Goal: Answer question/provide support

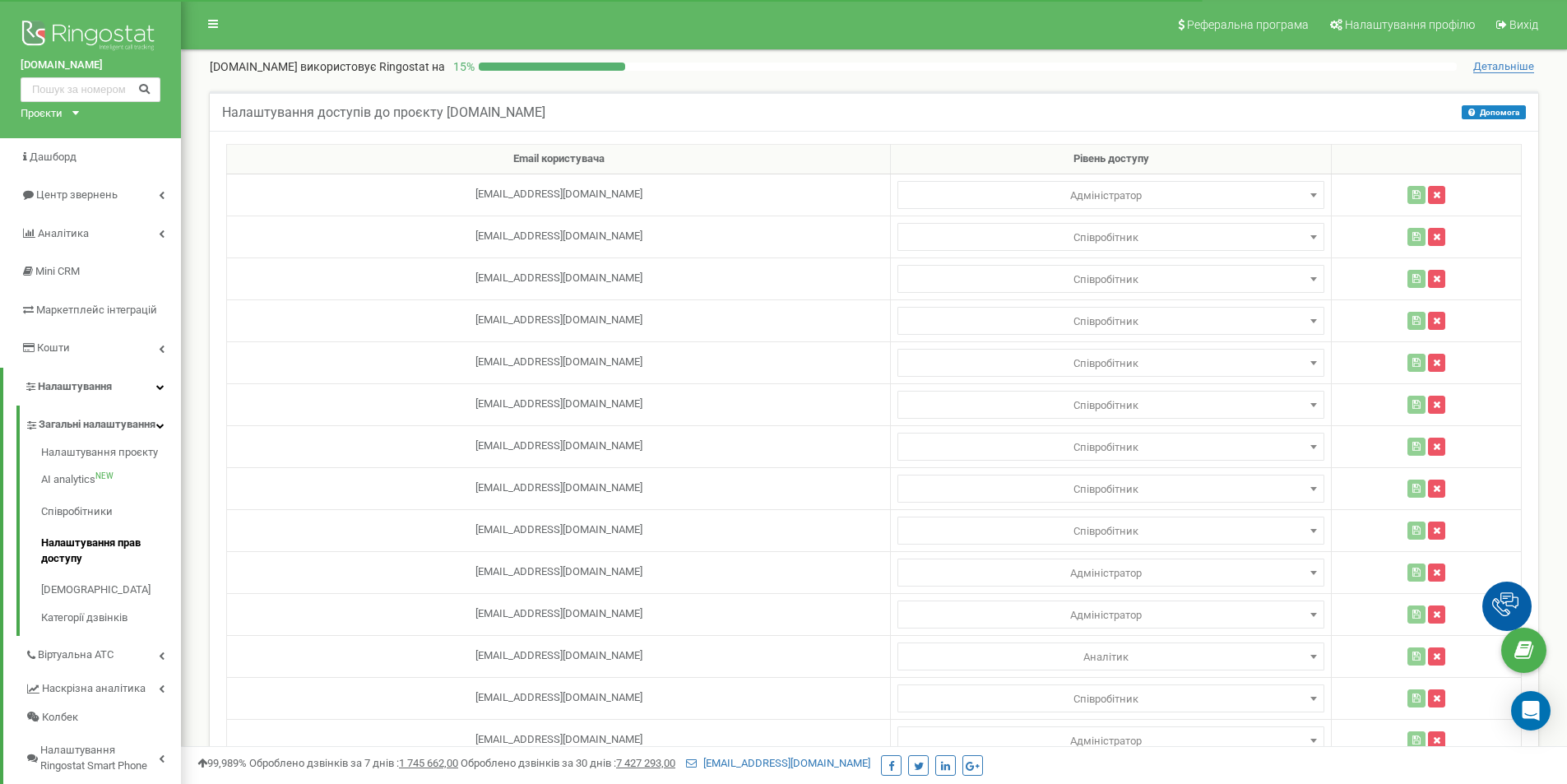
click at [89, 34] on img at bounding box center [91, 37] width 140 height 41
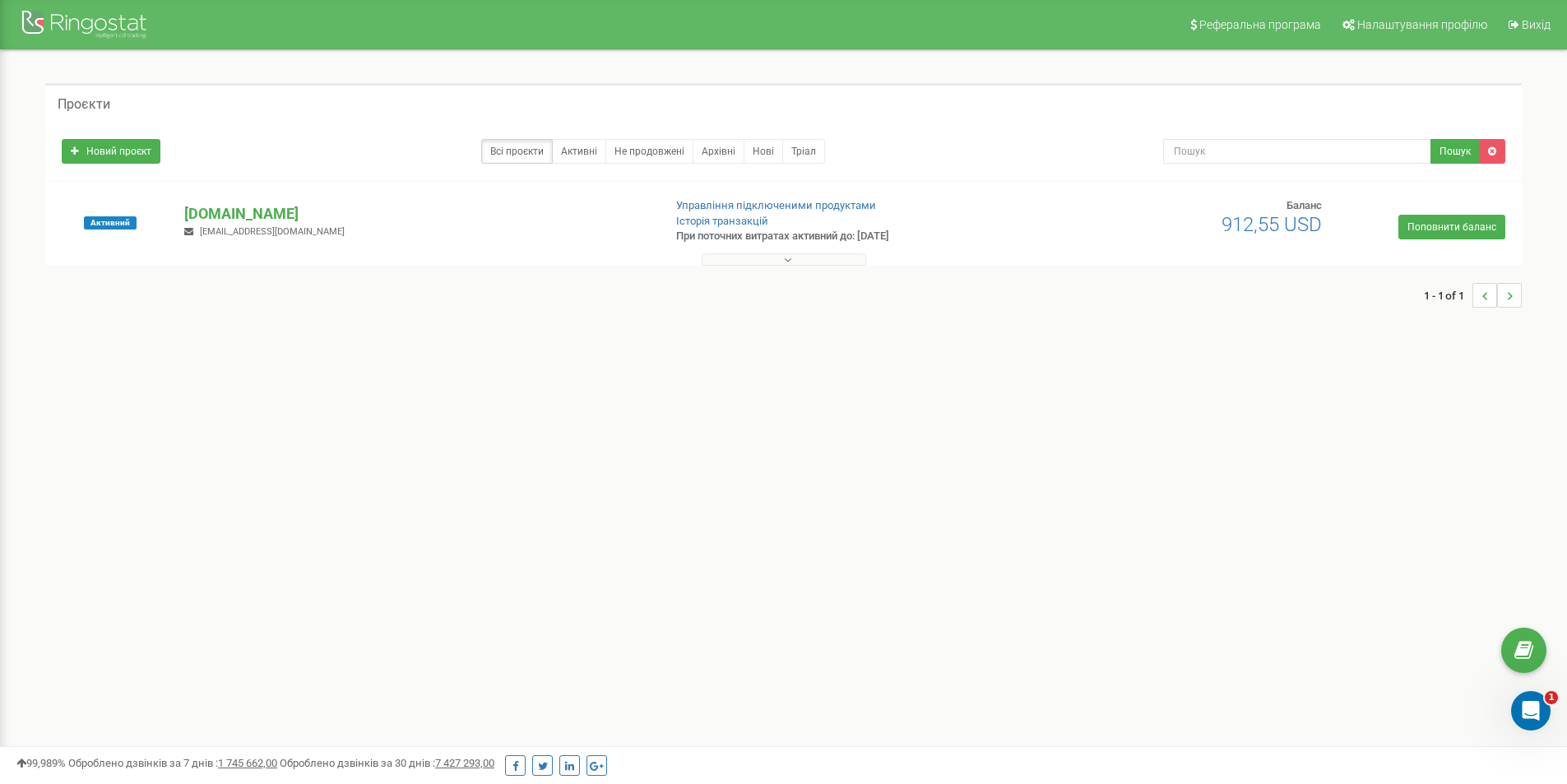
click at [777, 259] on button at bounding box center [784, 259] width 164 height 12
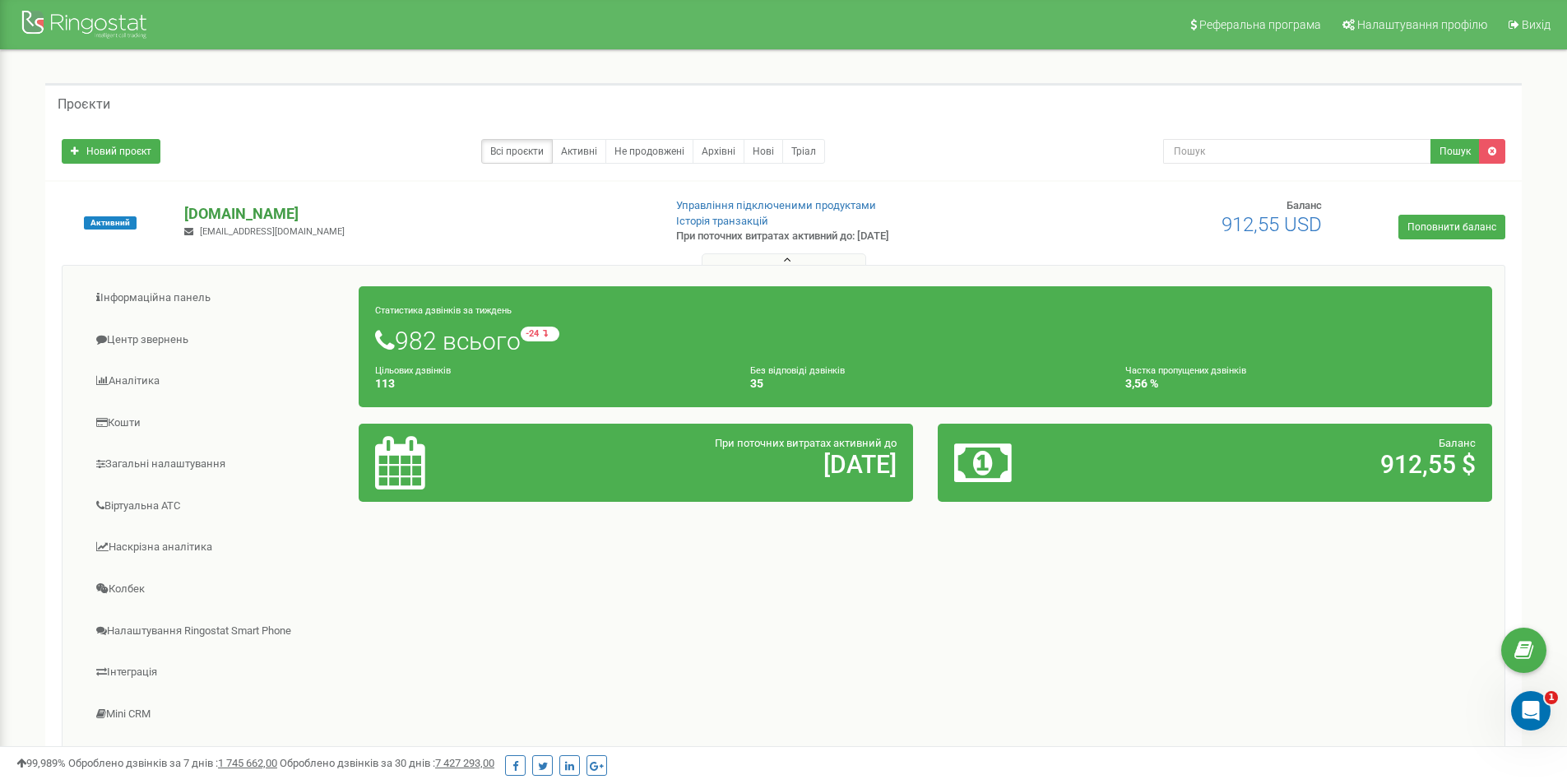
click at [225, 215] on p "[DOMAIN_NAME]" at bounding box center [416, 213] width 465 height 22
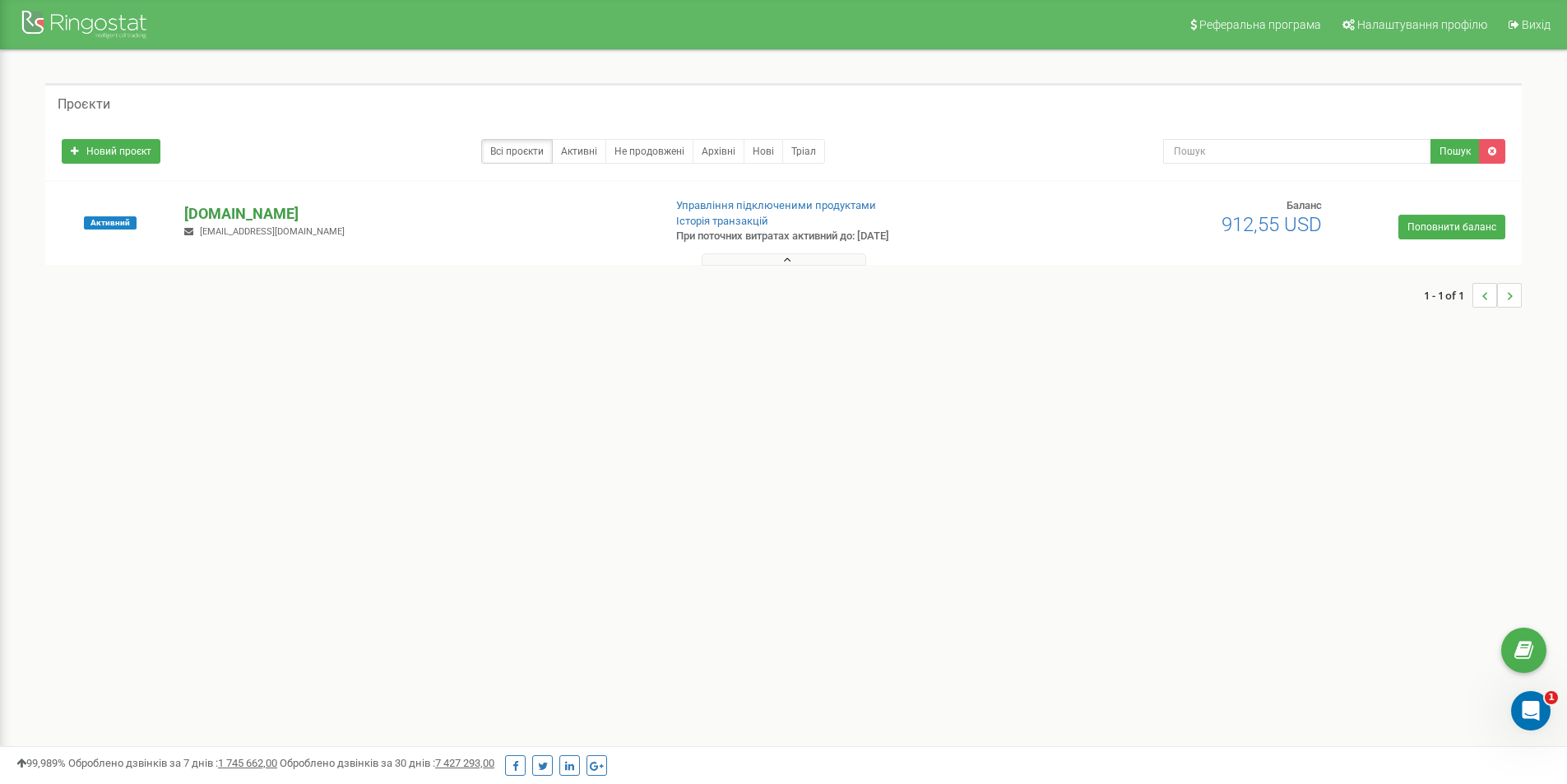
click at [225, 214] on p "[DOMAIN_NAME]" at bounding box center [416, 213] width 465 height 22
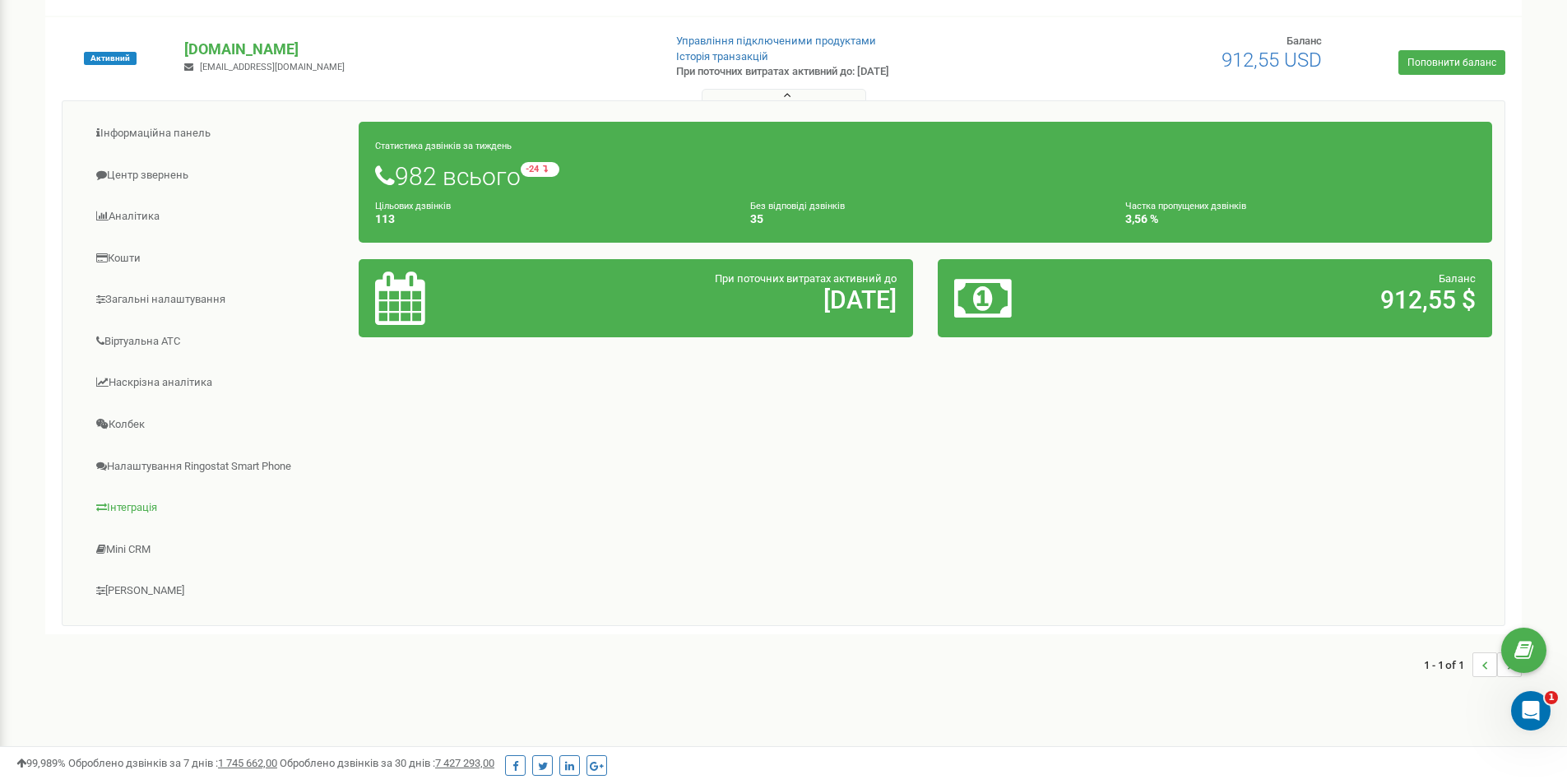
scroll to position [203, 0]
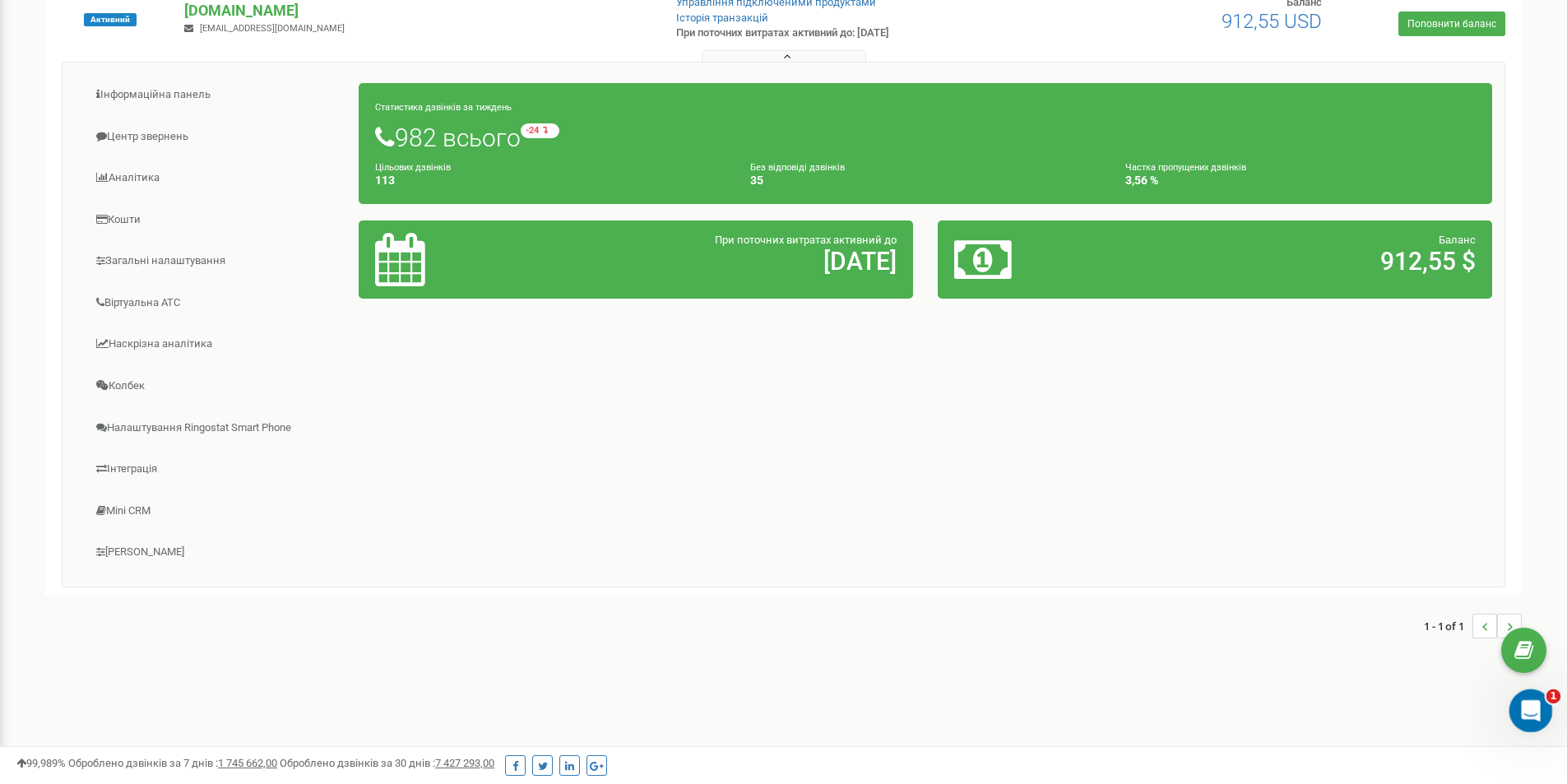
click at [1540, 714] on div "Відкрити програму для спілкування Intercom" at bounding box center [1528, 708] width 54 height 54
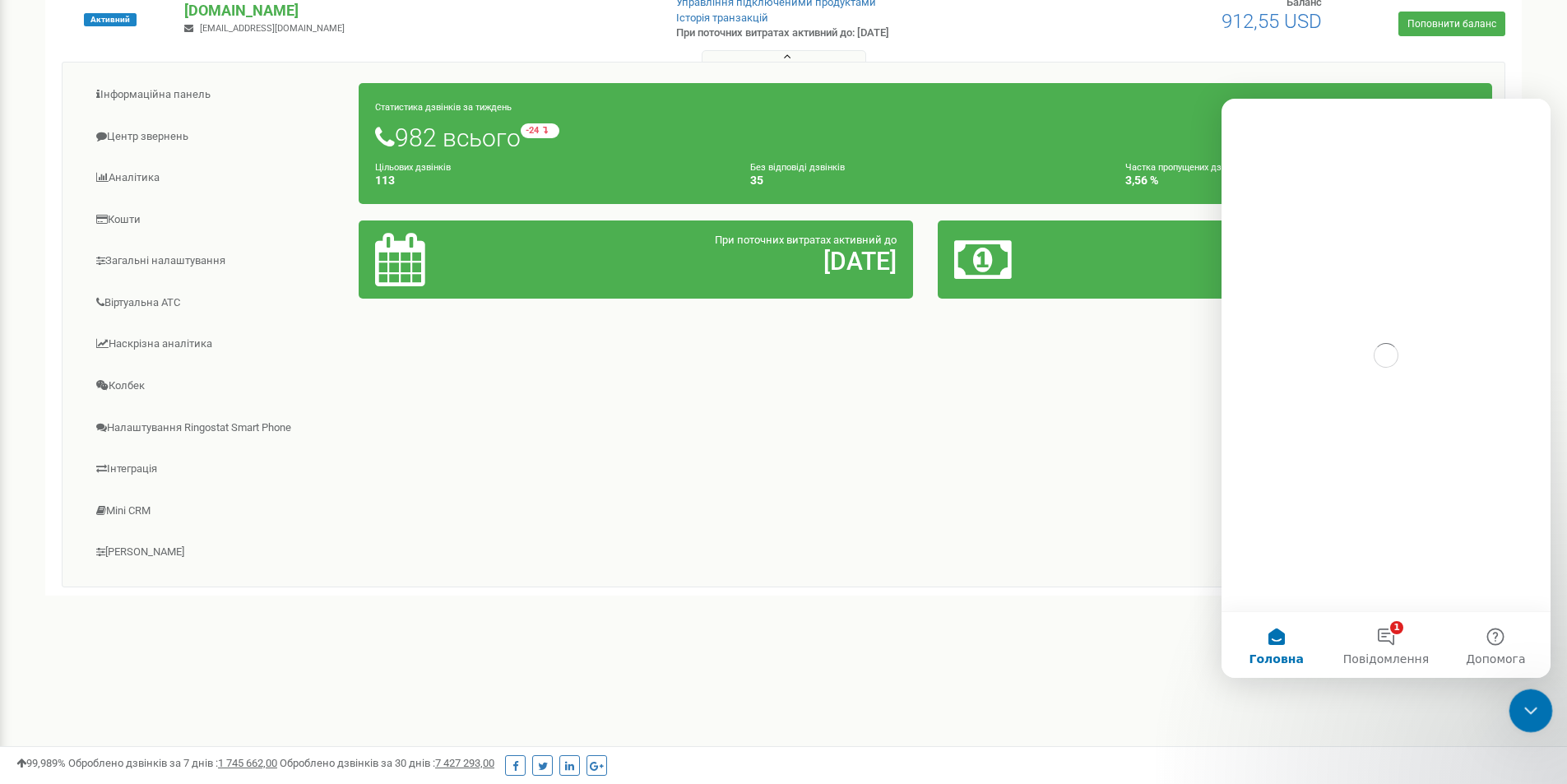
scroll to position [0, 0]
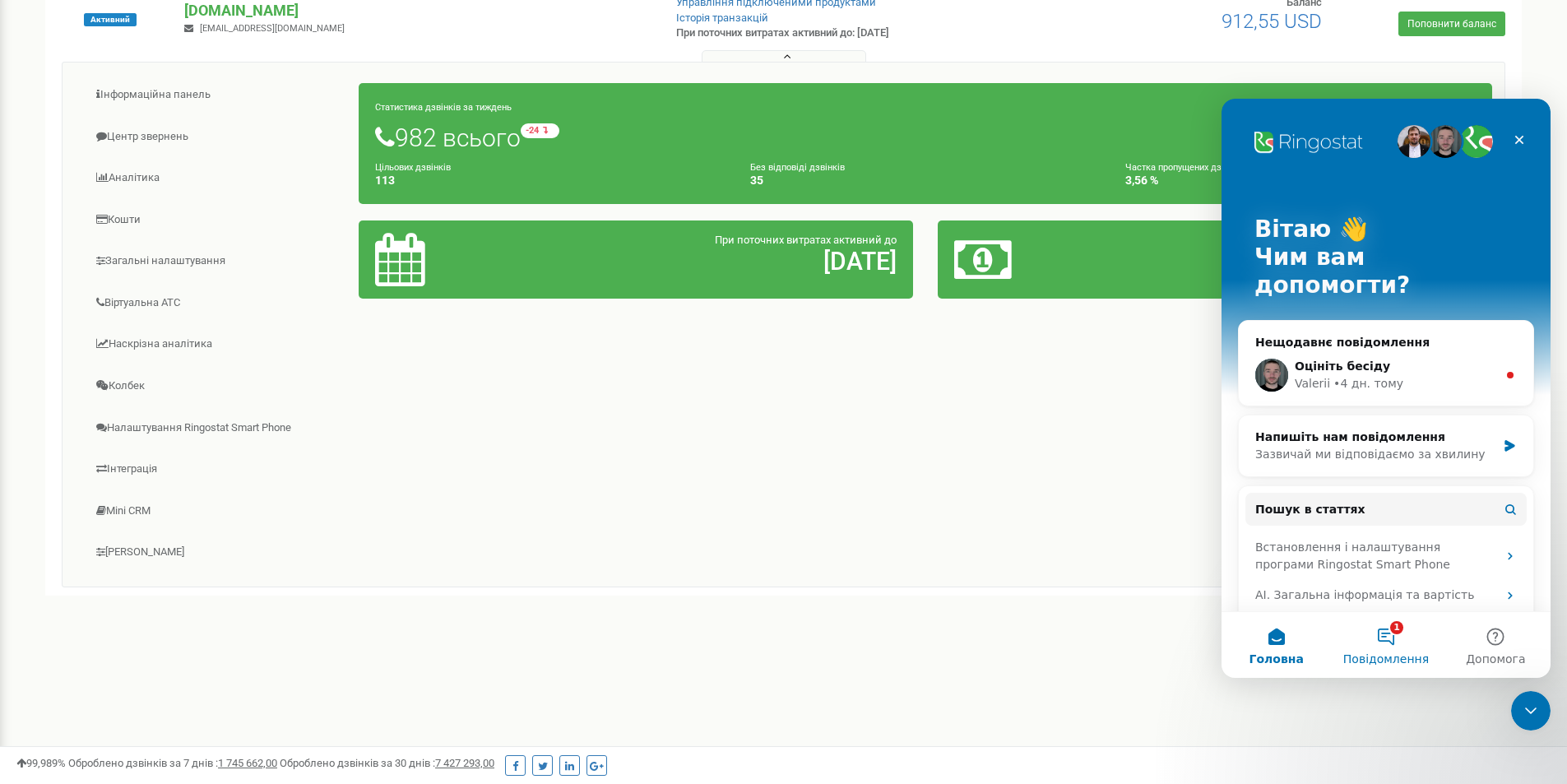
click at [1390, 636] on button "1 Повідомлення" at bounding box center [1386, 645] width 110 height 66
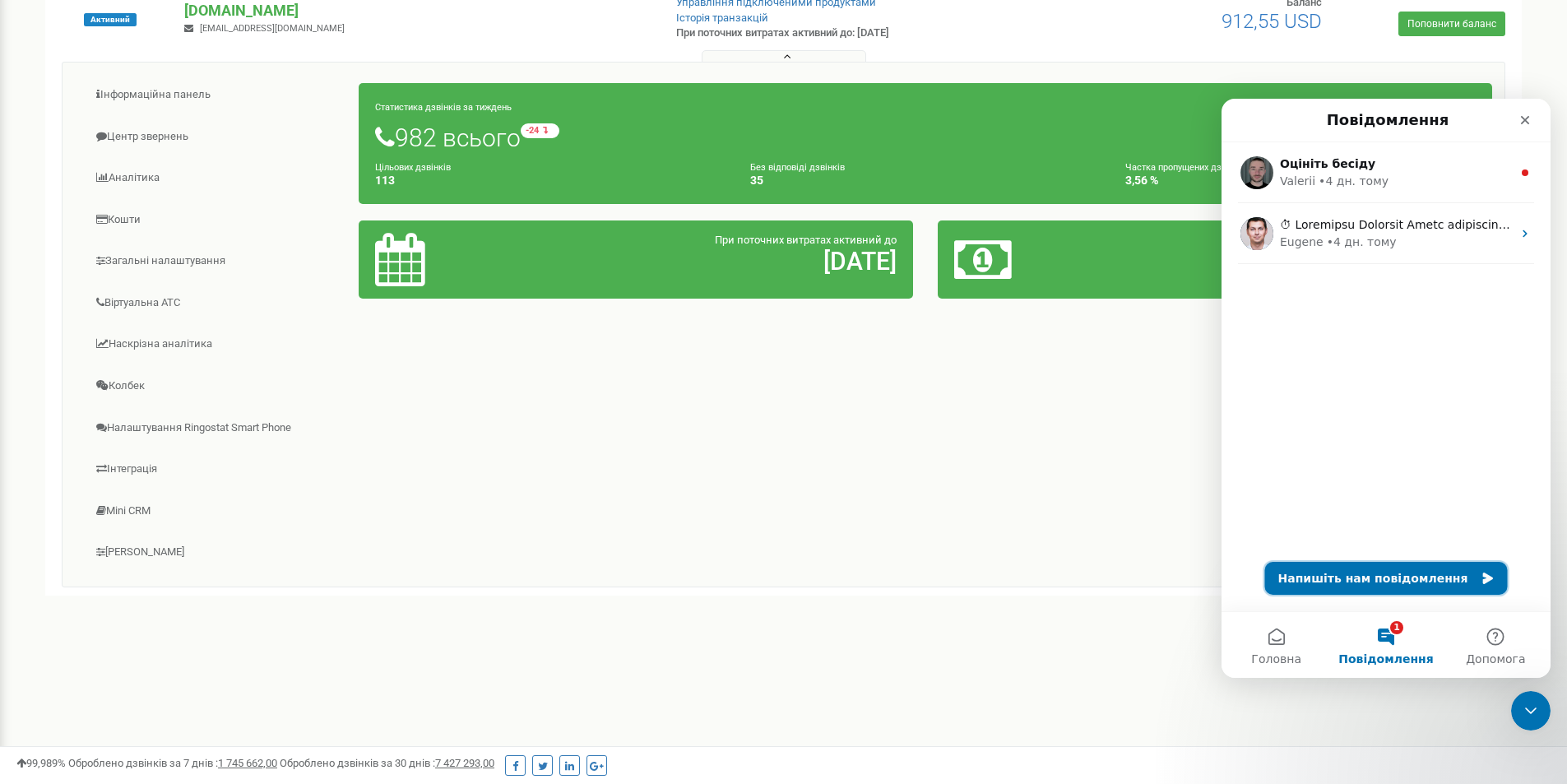
click at [1361, 578] on button "Напишіть нам повідомлення" at bounding box center [1386, 579] width 243 height 33
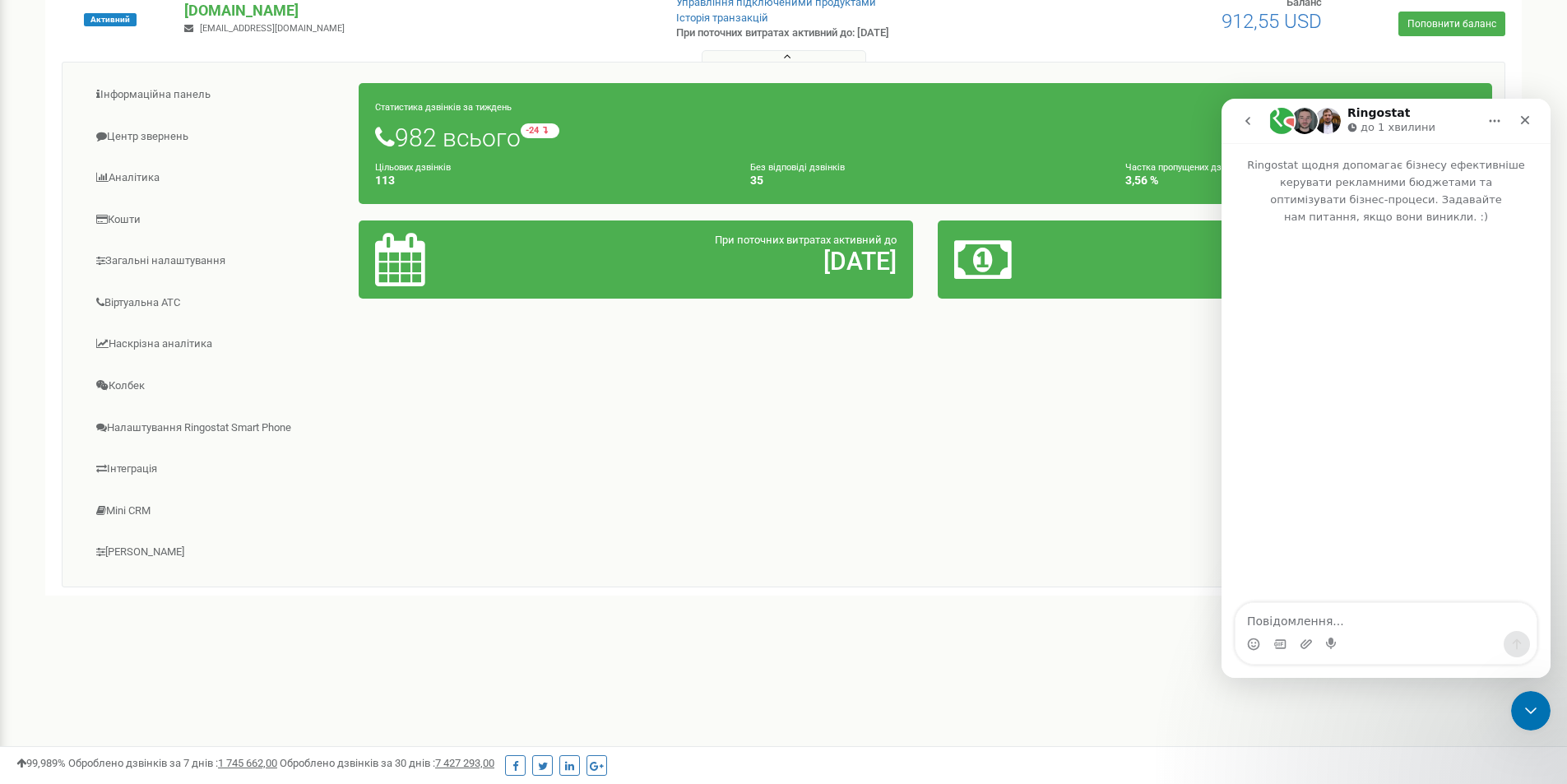
click at [1306, 624] on textarea "Повідомлення..." at bounding box center [1386, 616] width 301 height 28
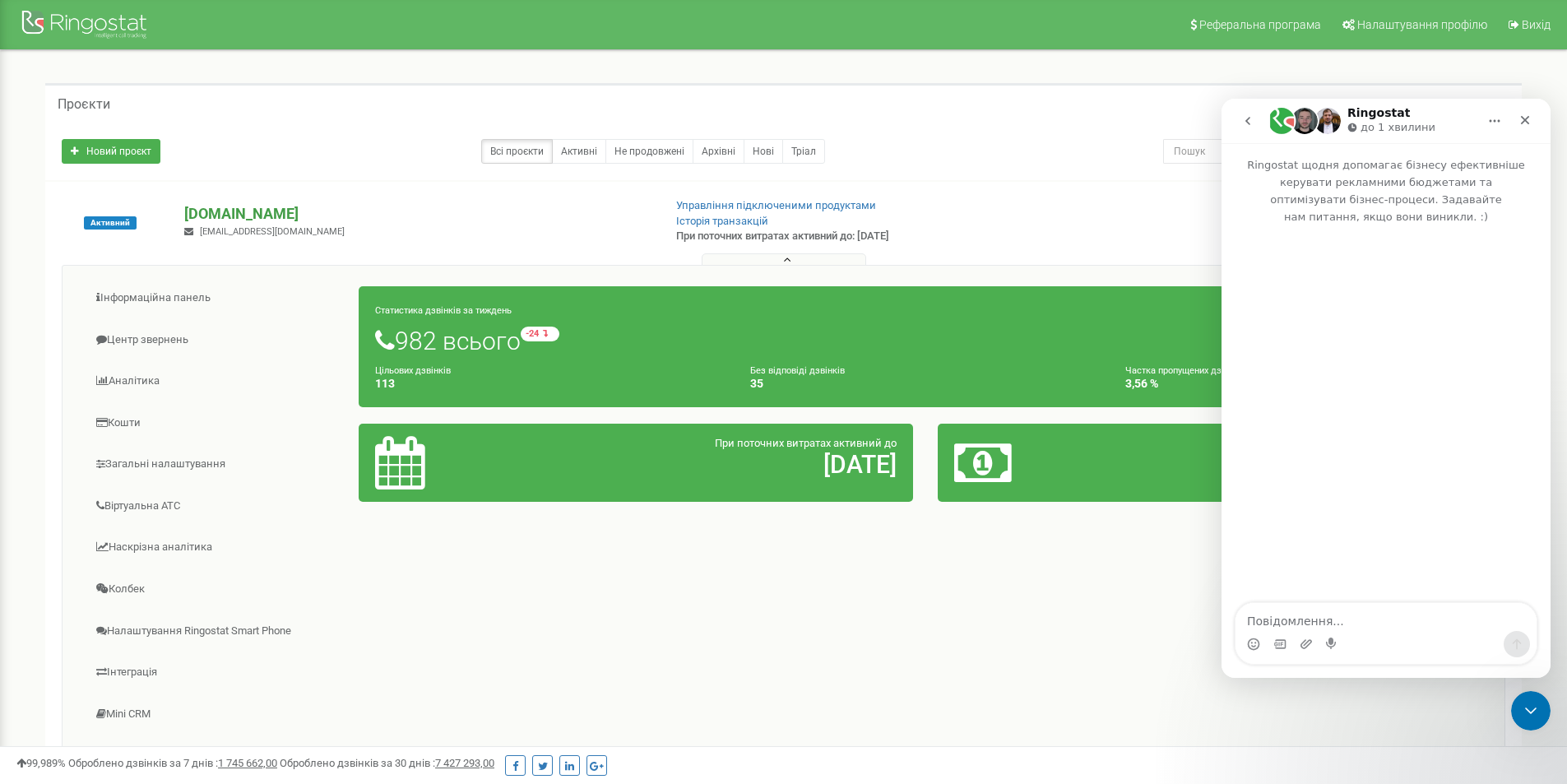
drag, startPoint x: 170, startPoint y: 212, endPoint x: 303, endPoint y: 215, distance: 133.0
click at [303, 215] on div "Активний masiania.com.ua maxym.holobyn.mas@gmail.com Управління підключеними пр…" at bounding box center [784, 231] width 1469 height 66
copy div "Активний masiania.com.ua"
click at [1307, 625] on textarea "Повідомлення..." at bounding box center [1386, 616] width 301 height 28
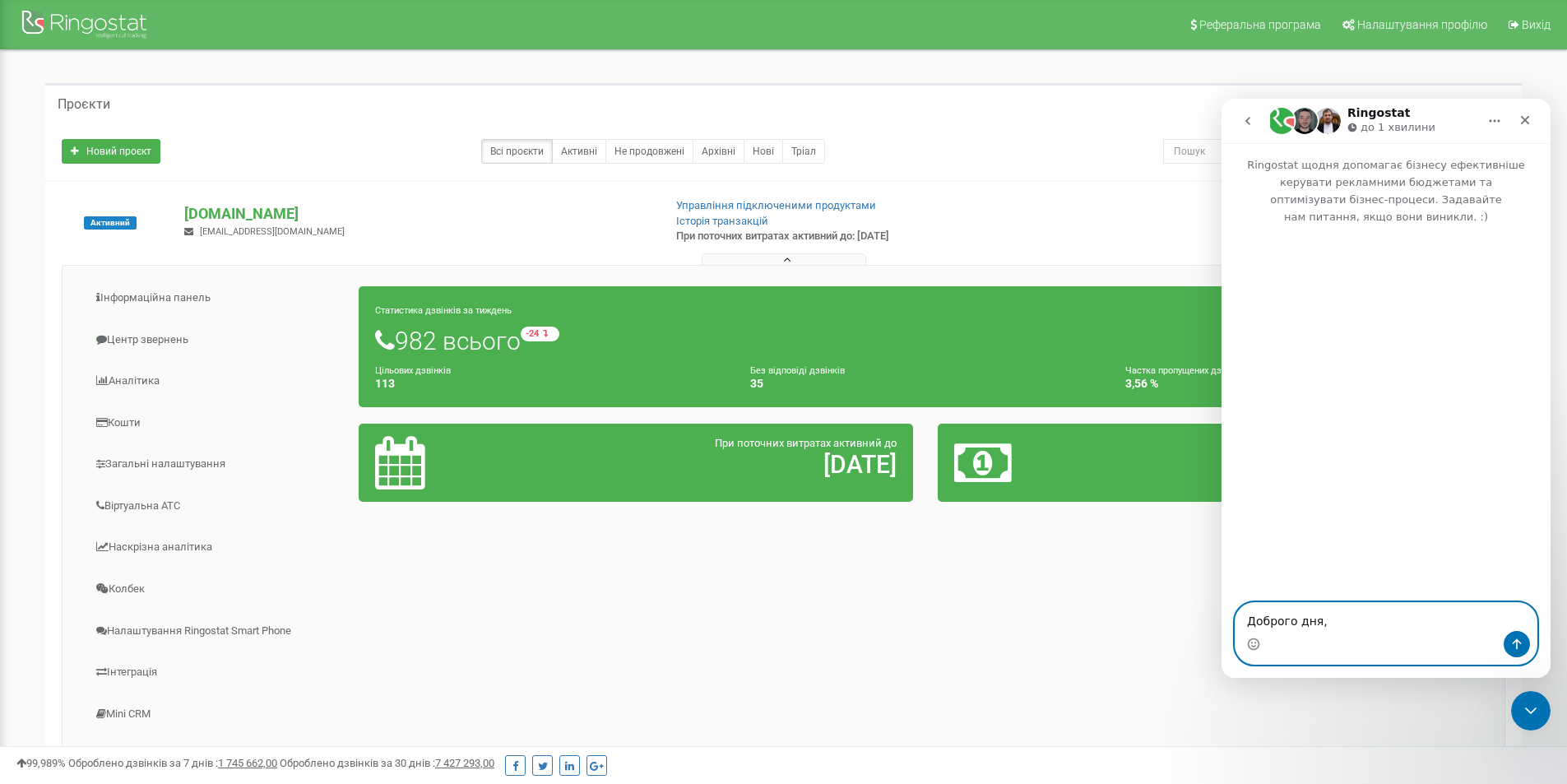
paste textarea "[DOMAIN_NAME]"
click at [1516, 617] on textarea "Доброго дня, masiania.com.ua. коли менеджери телефонують, то" at bounding box center [1386, 600] width 301 height 60
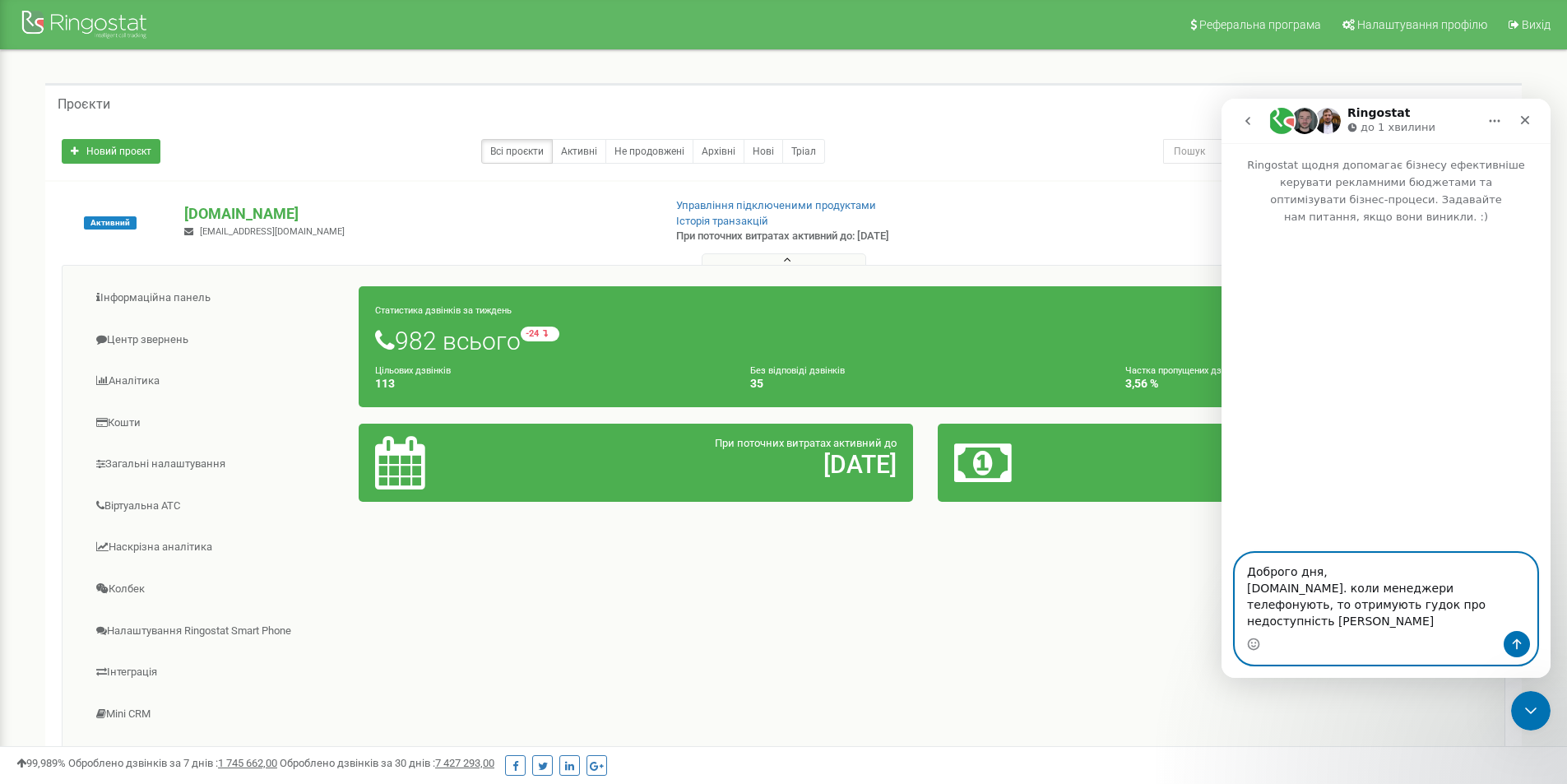
type textarea "Доброго дня, masiania.com.ua. коли менеджери телефонують, то отримують гудок пр…"
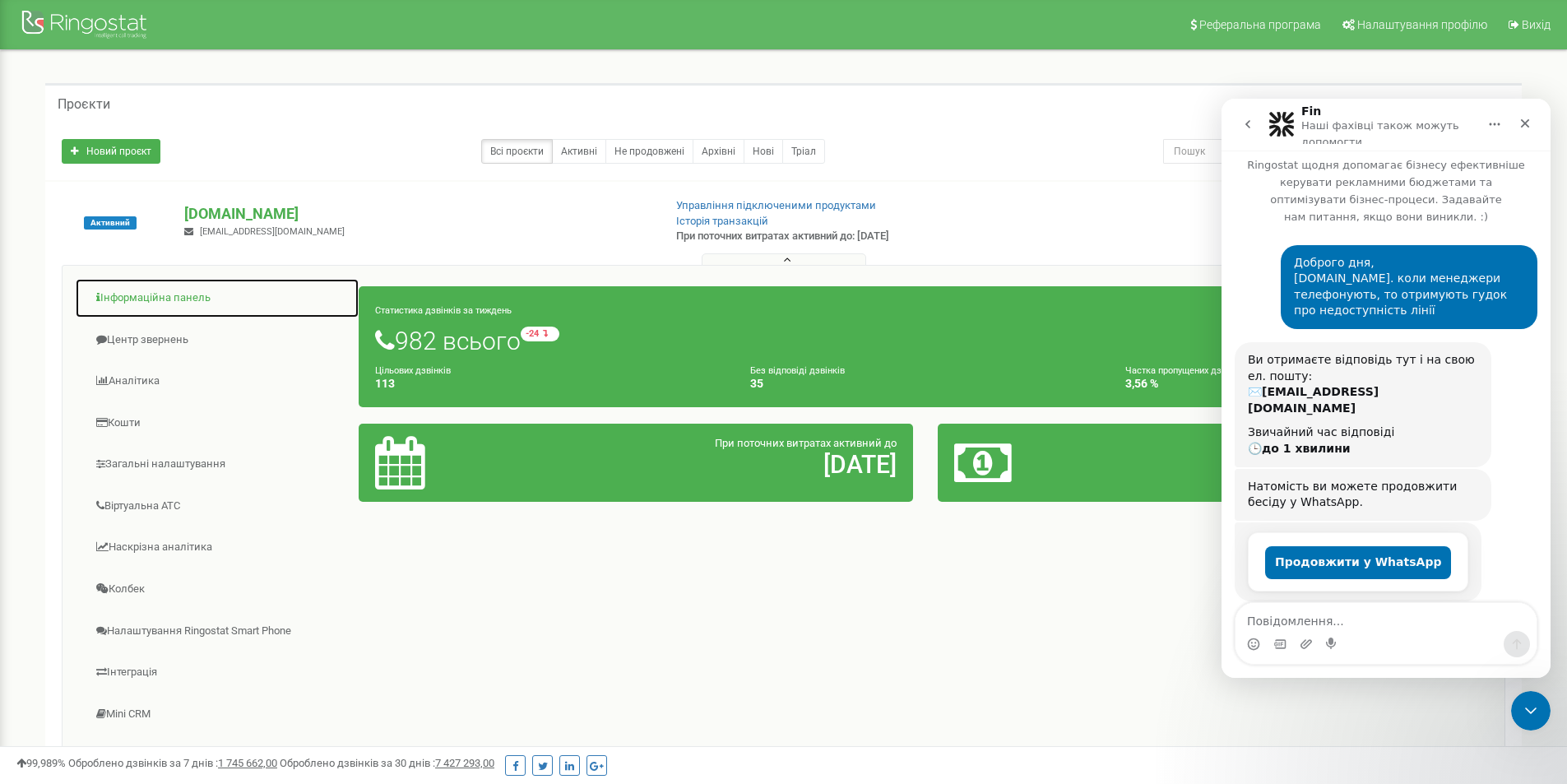
click at [148, 295] on link "Інформаційна панель" at bounding box center [218, 298] width 285 height 41
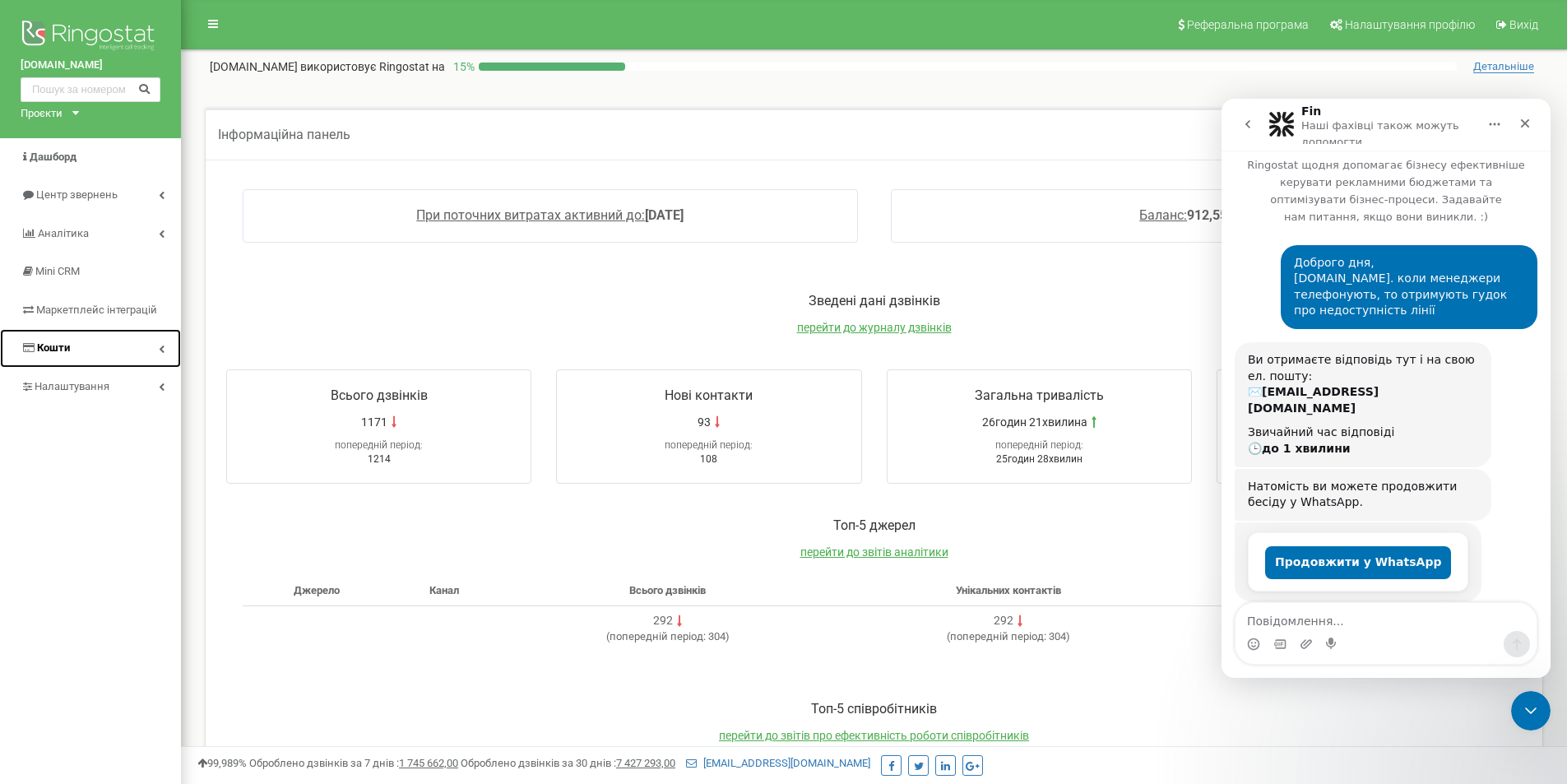
click at [93, 351] on link "Кошти" at bounding box center [91, 348] width 181 height 39
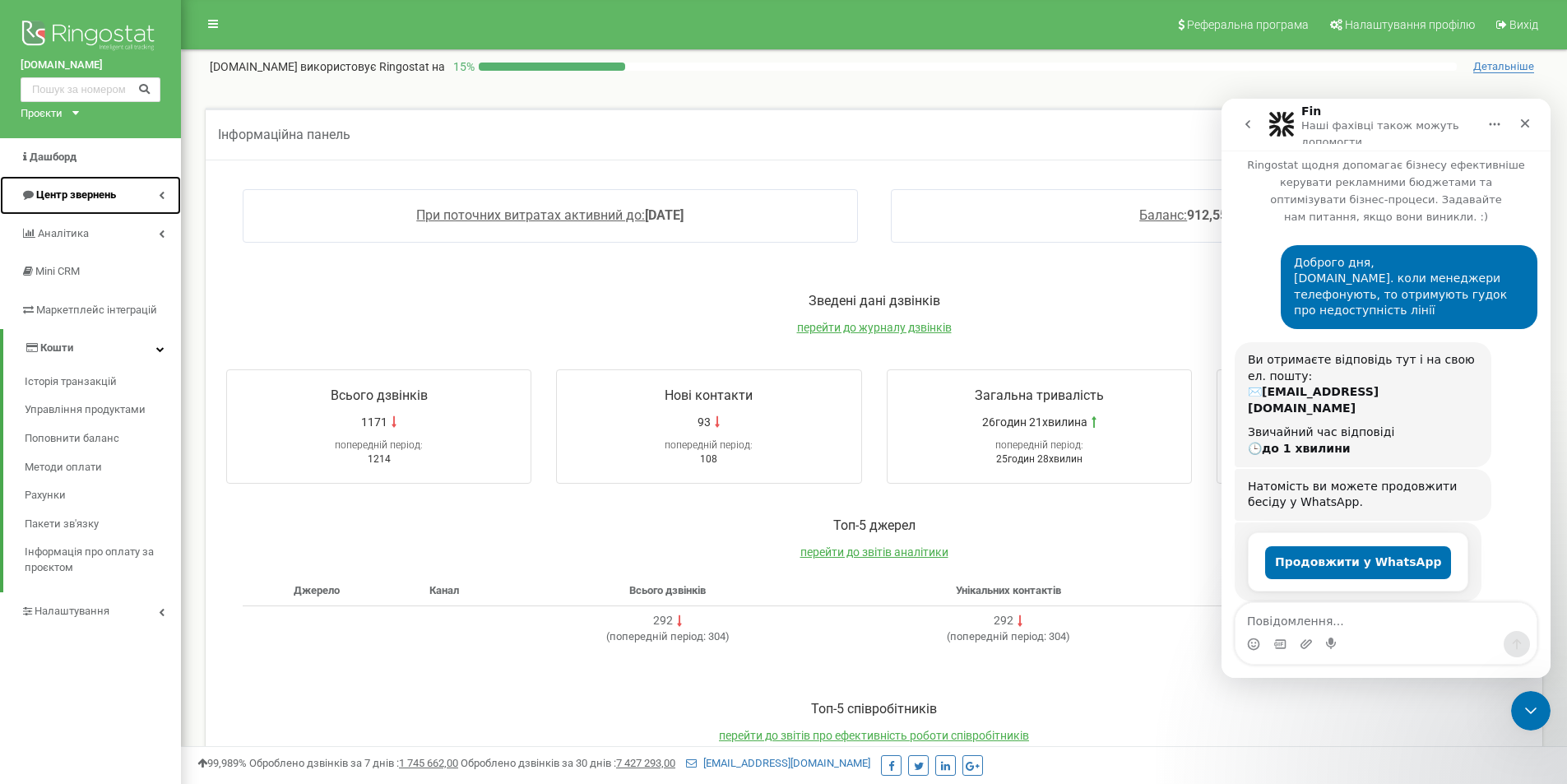
click at [68, 200] on span "Центр звернень" at bounding box center [76, 194] width 79 height 12
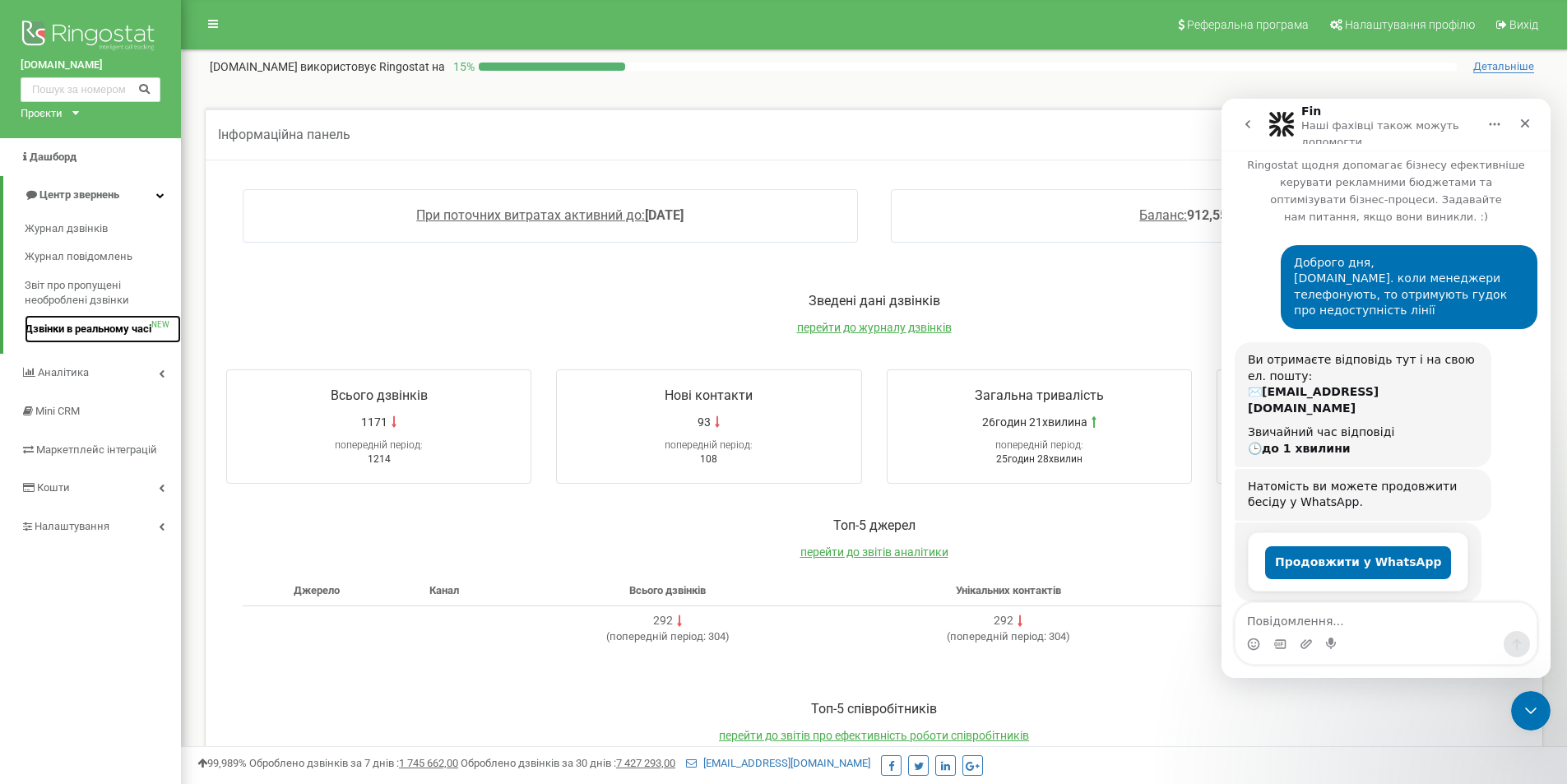
click at [78, 327] on span "Дзвінки в реальному часі" at bounding box center [88, 329] width 127 height 16
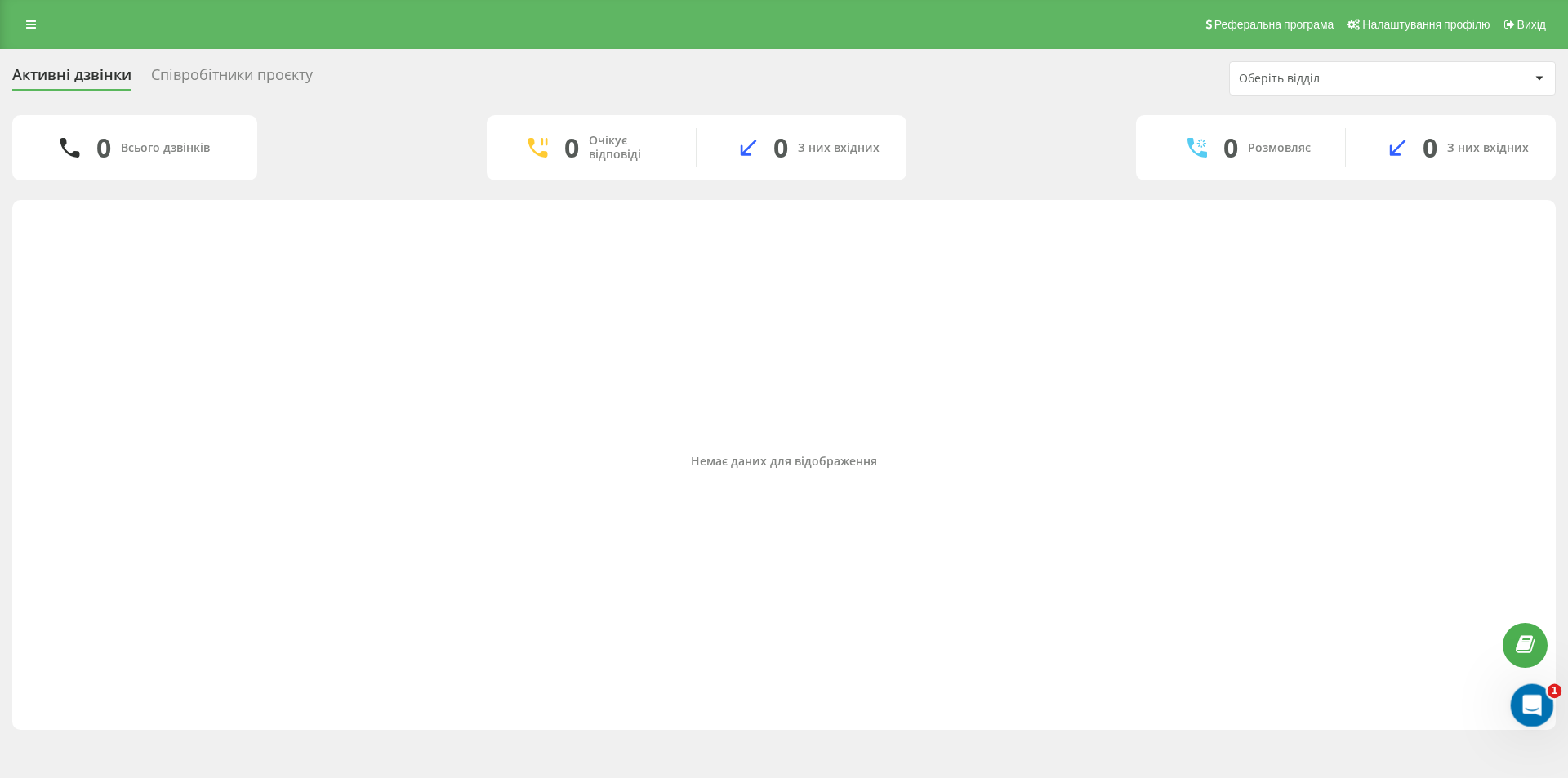
click at [1535, 696] on icon "Відкрити програму для спілкування Intercom" at bounding box center [1529, 703] width 27 height 27
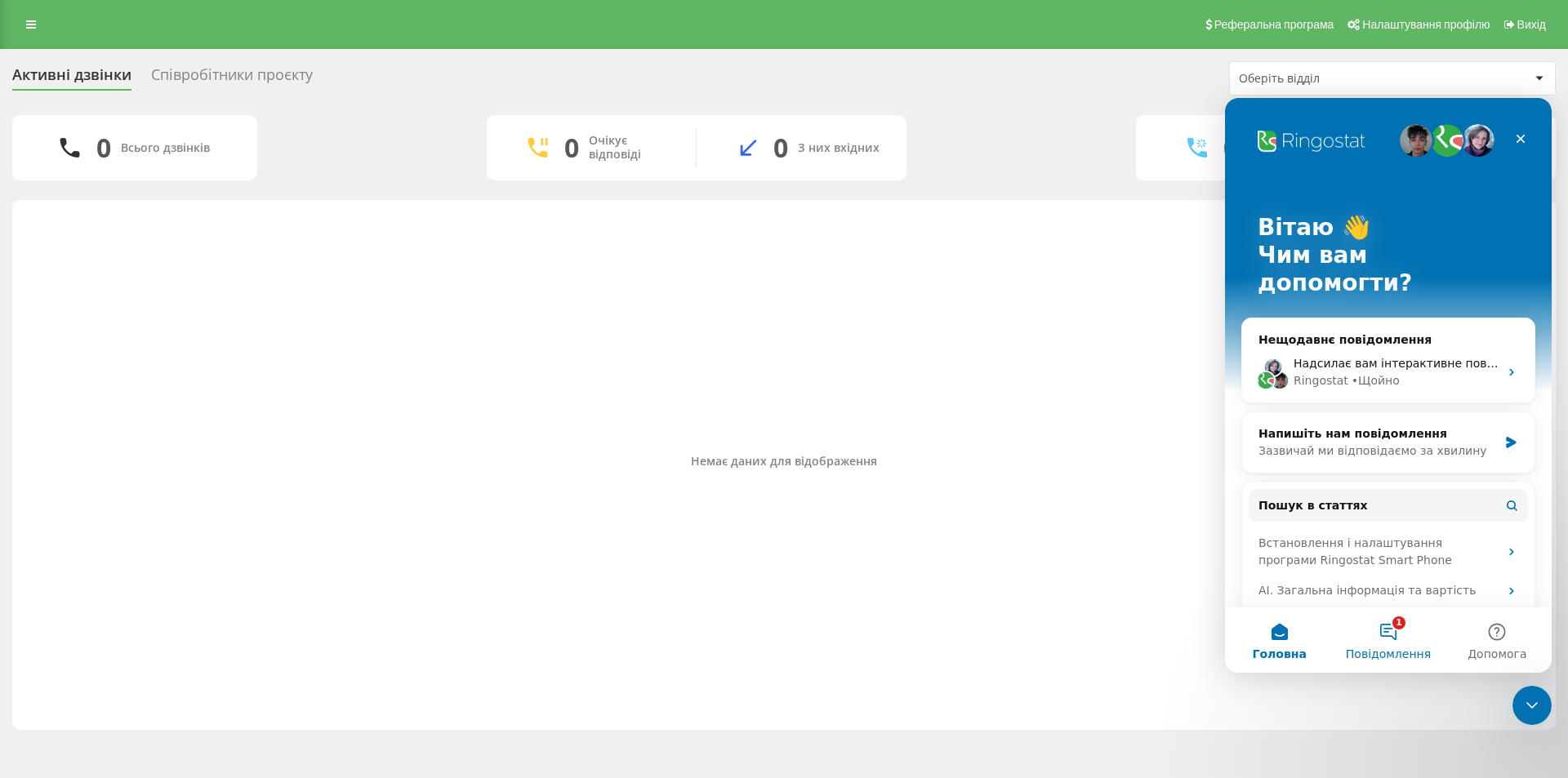
click at [1384, 631] on button "1 Повідомлення" at bounding box center [1387, 640] width 109 height 65
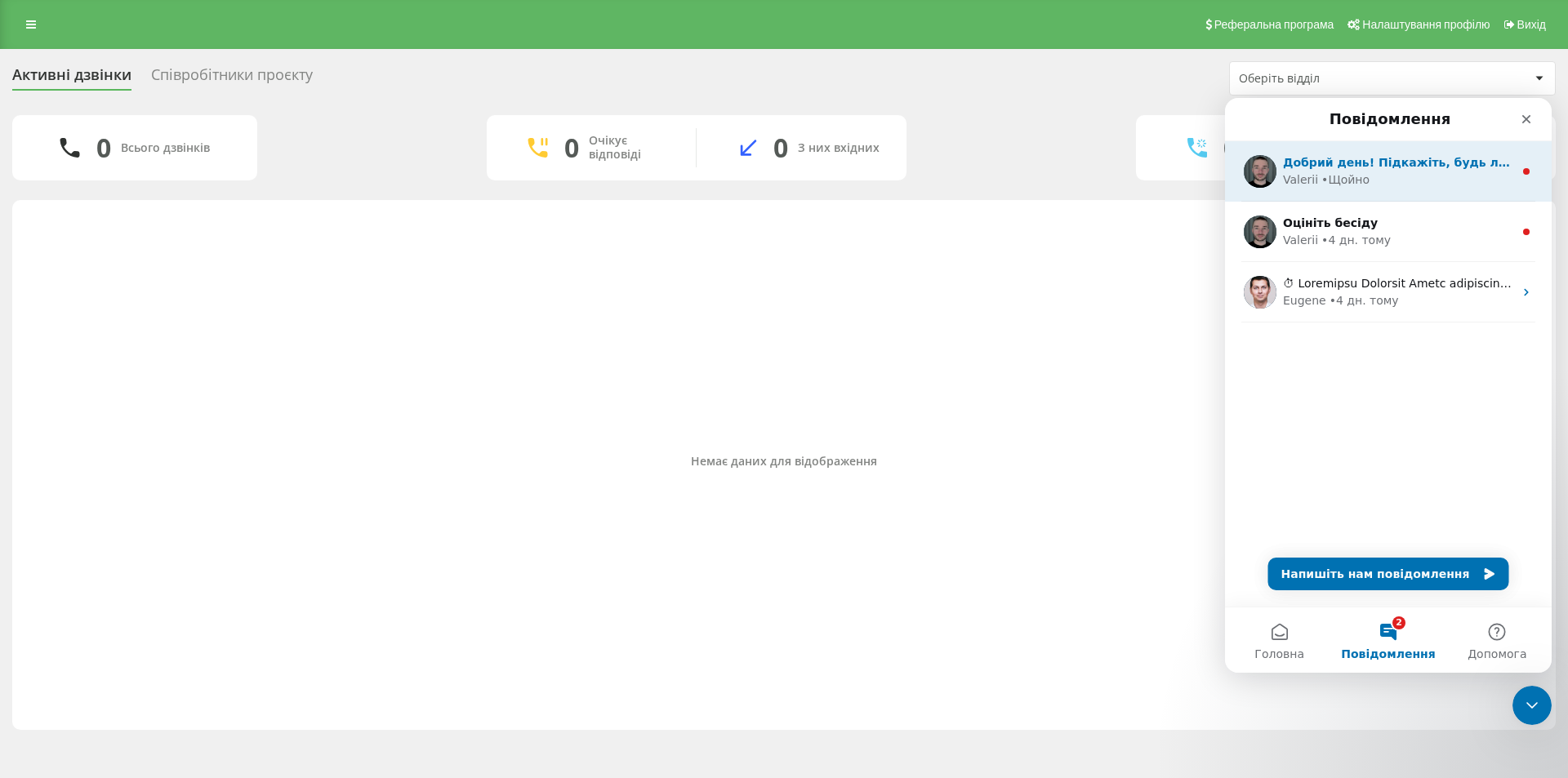
click at [1400, 174] on div "Valerii • Щойно" at bounding box center [1397, 180] width 231 height 17
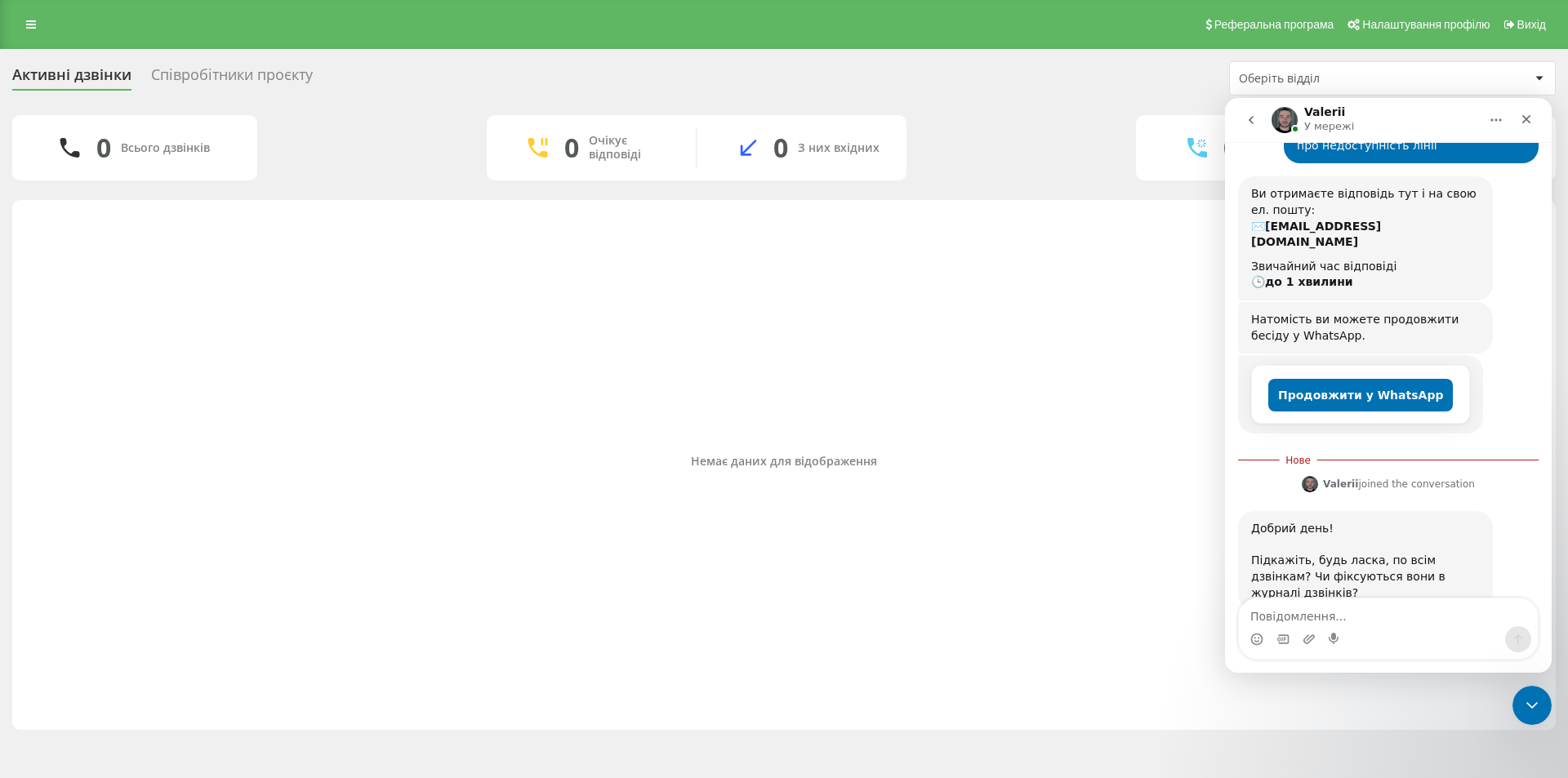
scroll to position [161, 0]
click at [26, 22] on link at bounding box center [31, 24] width 29 height 23
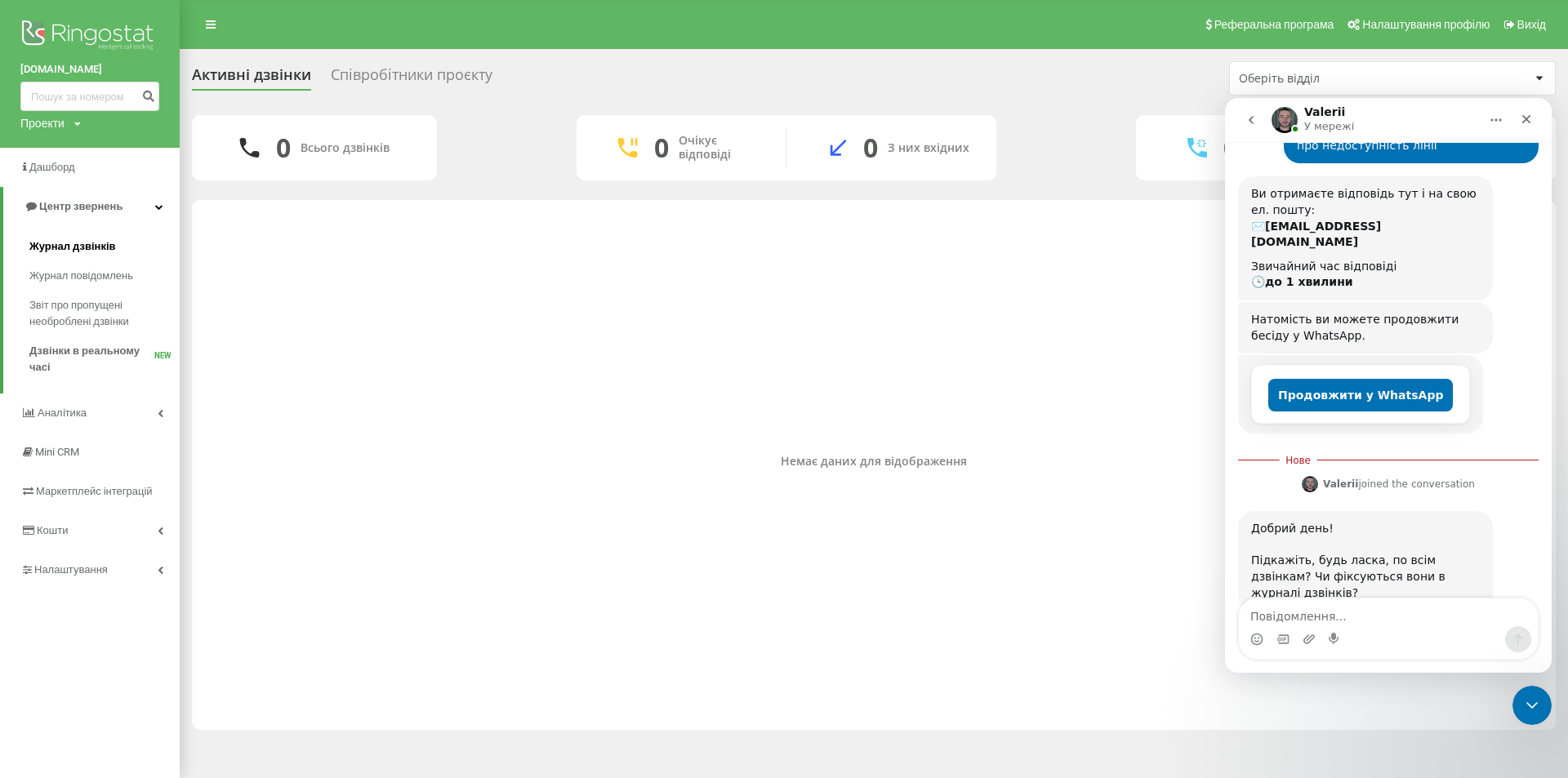
click at [89, 242] on span "Журнал дзвінків" at bounding box center [72, 246] width 87 height 16
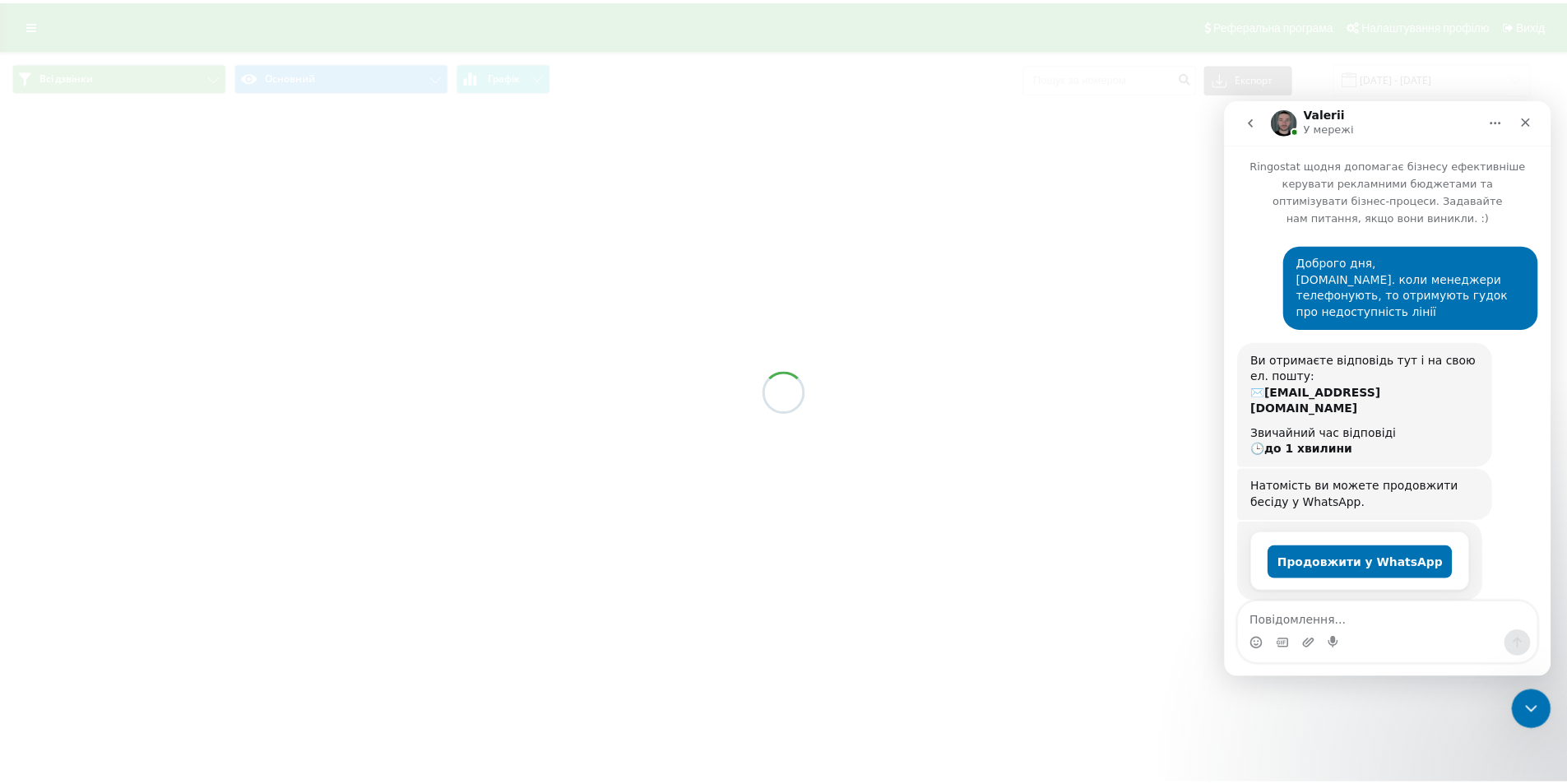
scroll to position [135, 0]
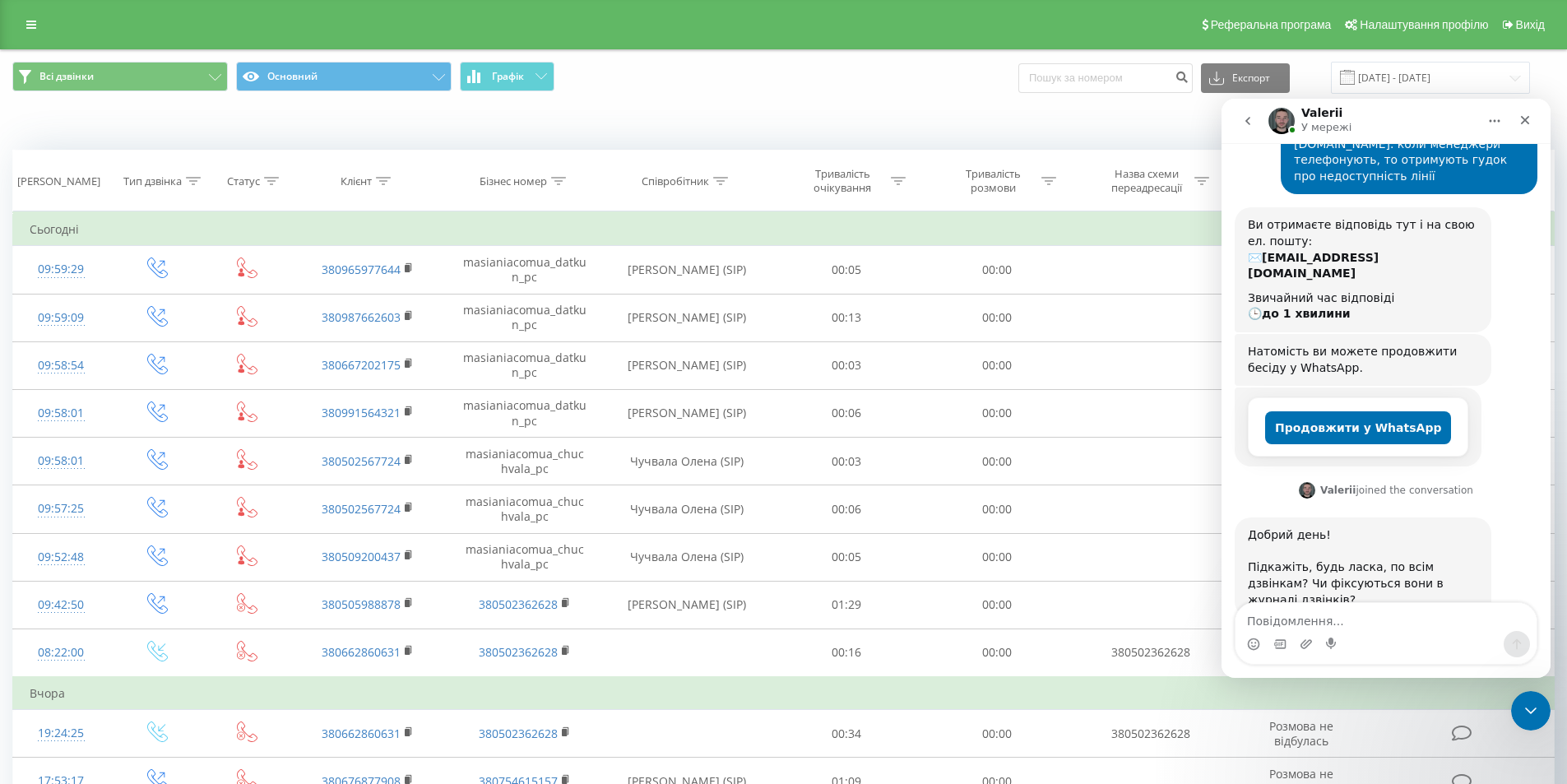
click at [1321, 619] on textarea "Повідомлення..." at bounding box center [1386, 616] width 301 height 28
click at [1368, 615] on textarea "так, фіксуються." at bounding box center [1386, 616] width 301 height 28
type textarea "так, фіксуються. статус немає відповіді від клієнта"
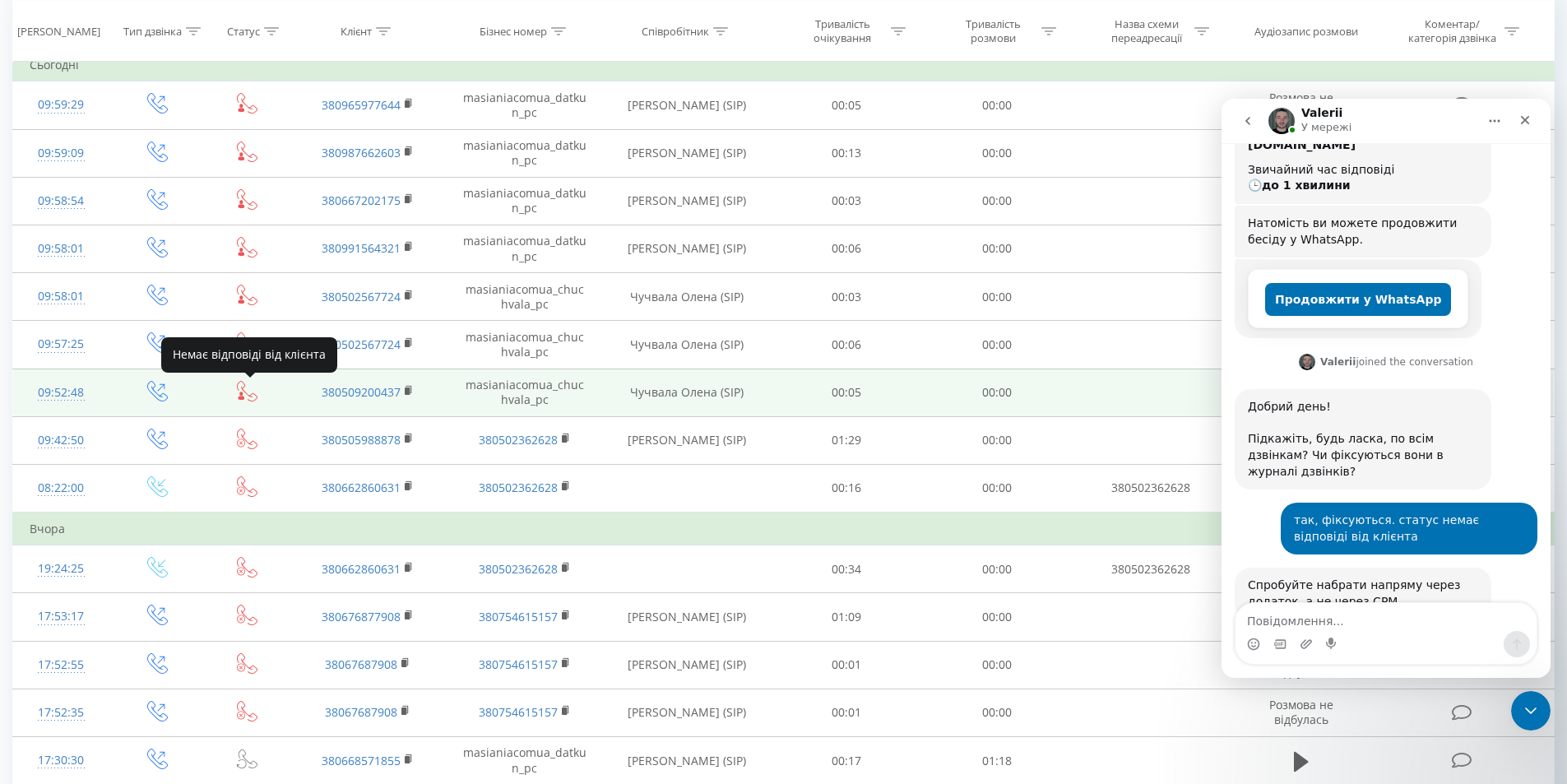
scroll to position [265, 0]
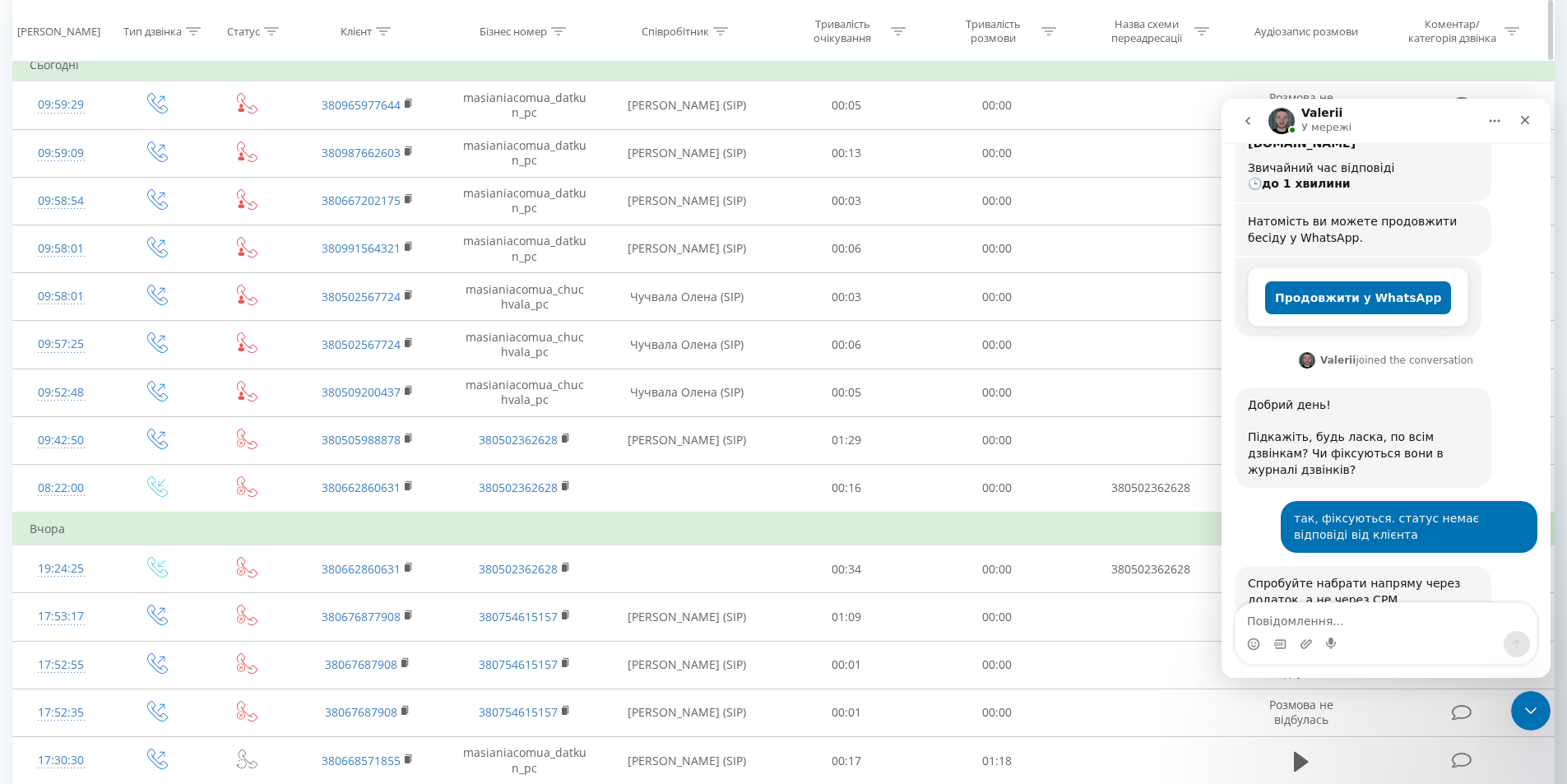
click at [607, 58] on th "Співробітник" at bounding box center [687, 31] width 168 height 60
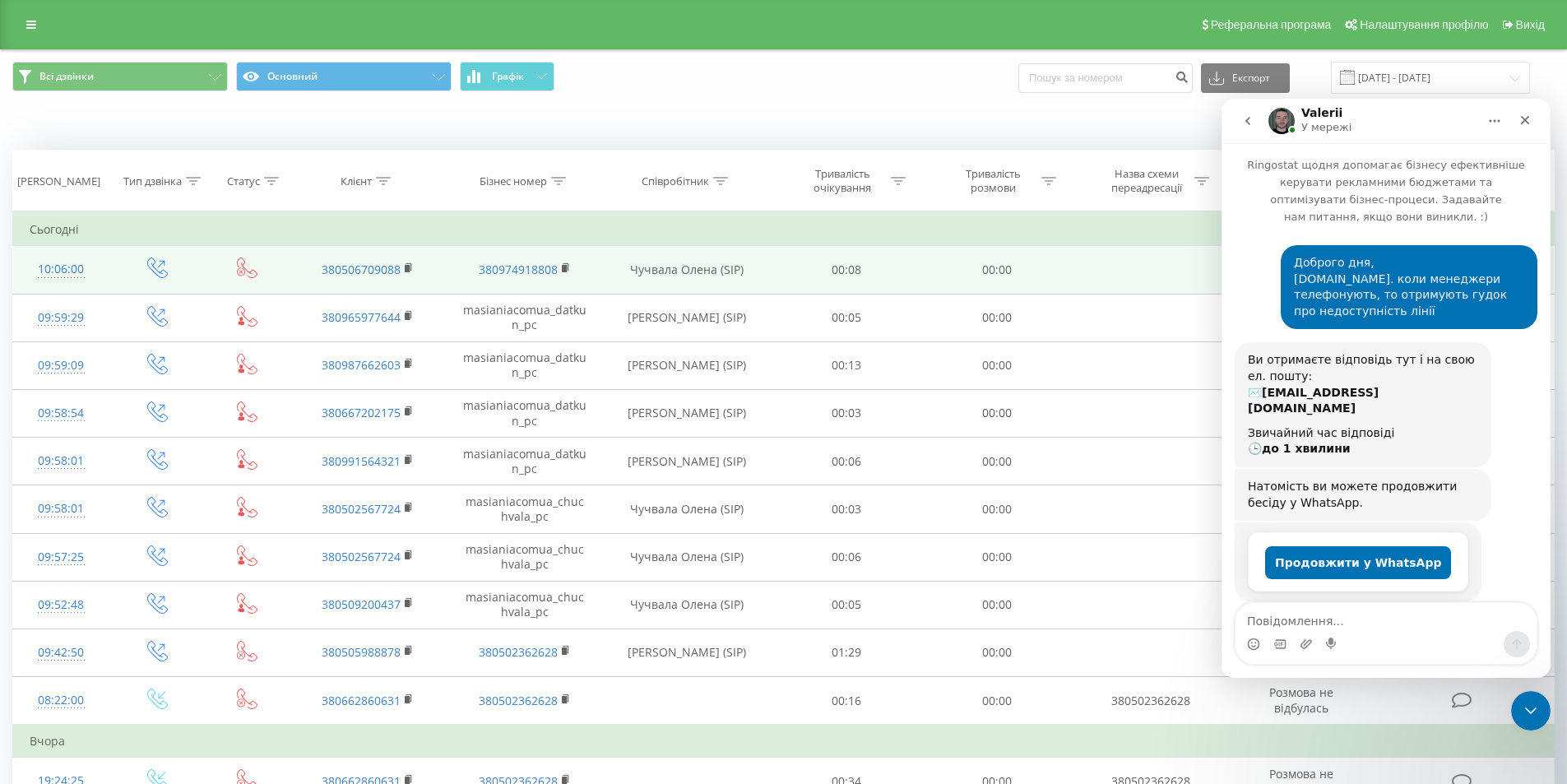
scroll to position [265, 0]
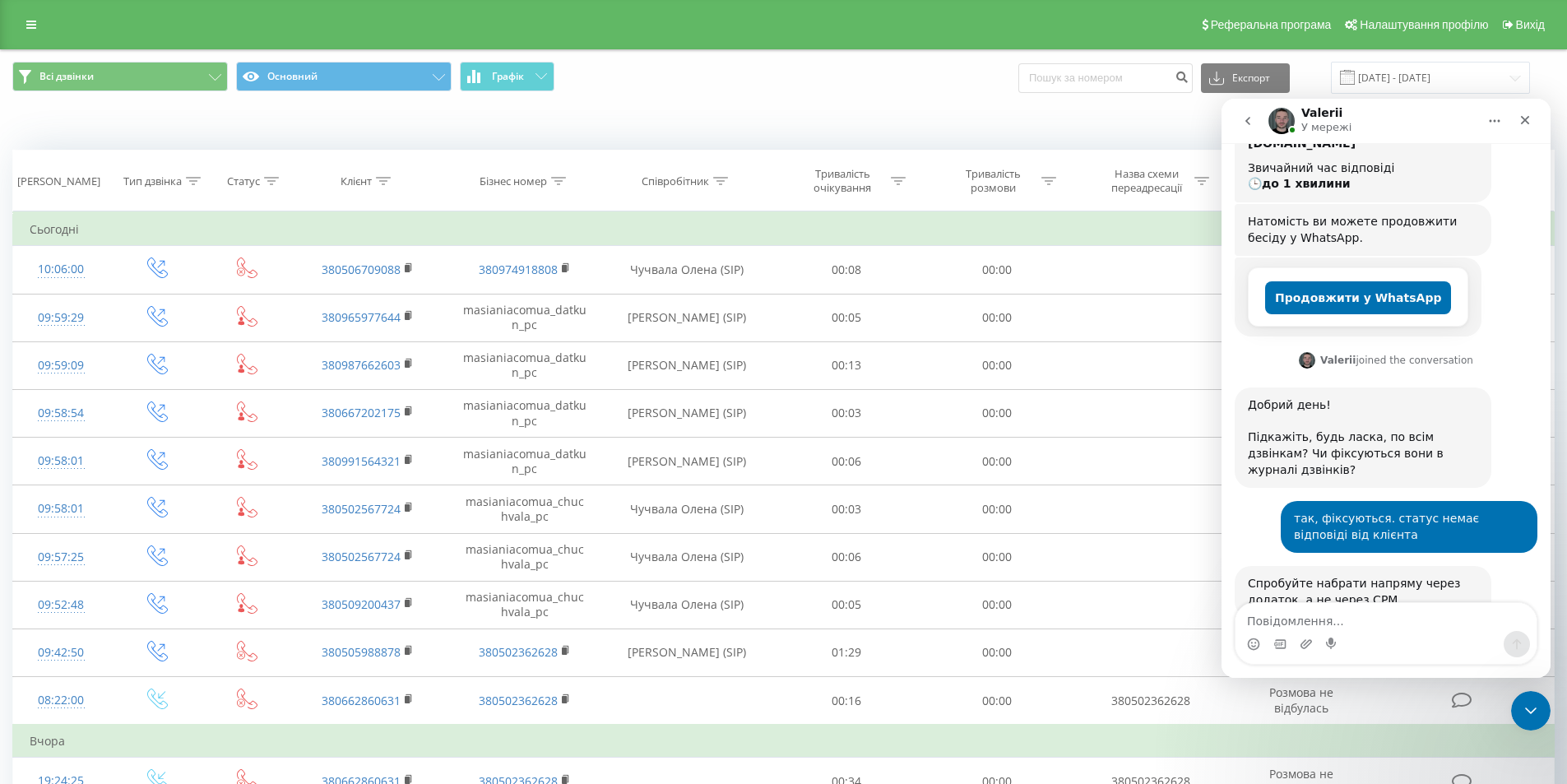
click at [1314, 620] on textarea "Повідомлення..." at bounding box center [1386, 616] width 301 height 28
type textarea "так само"
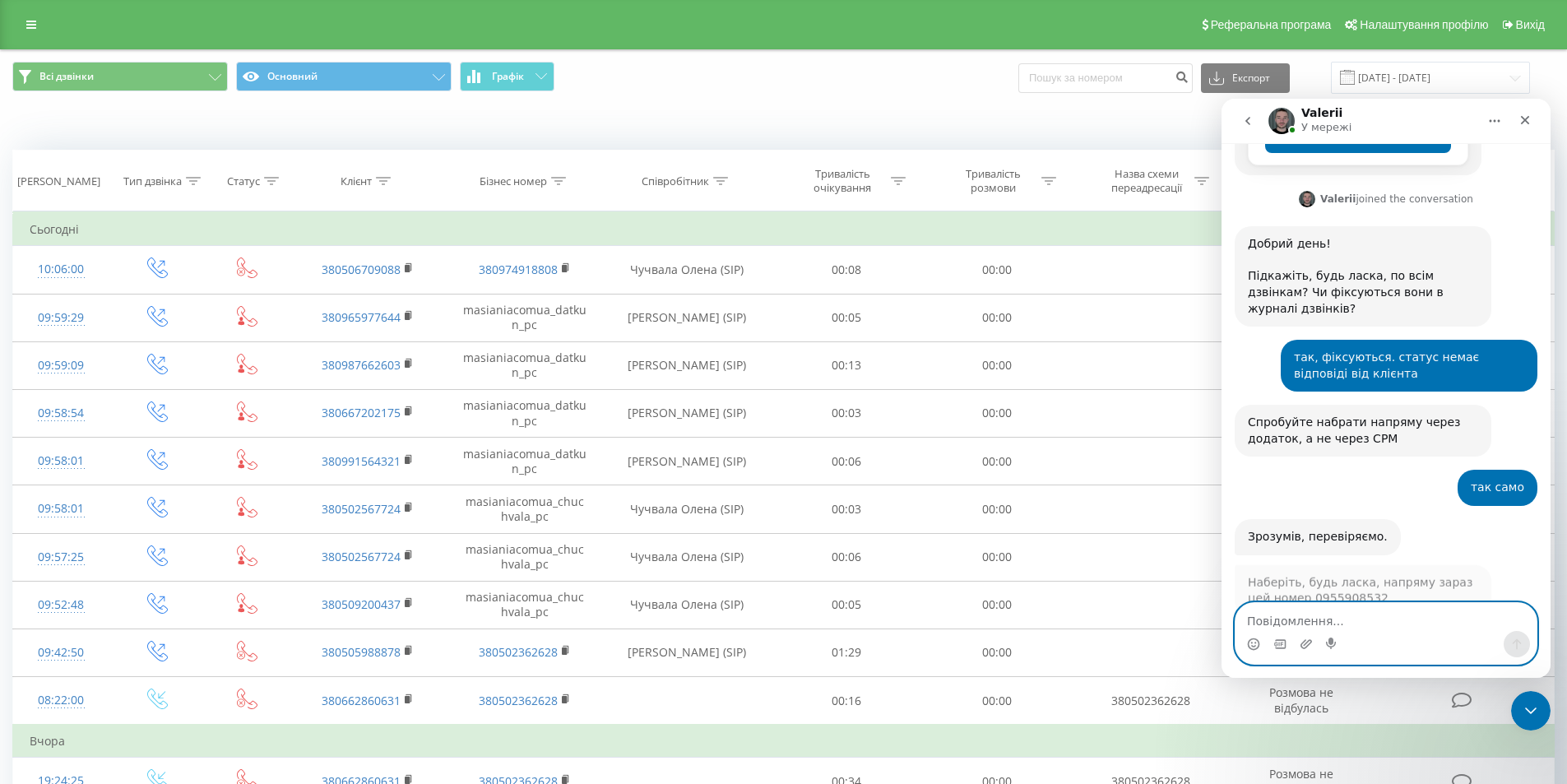
scroll to position [417, 0]
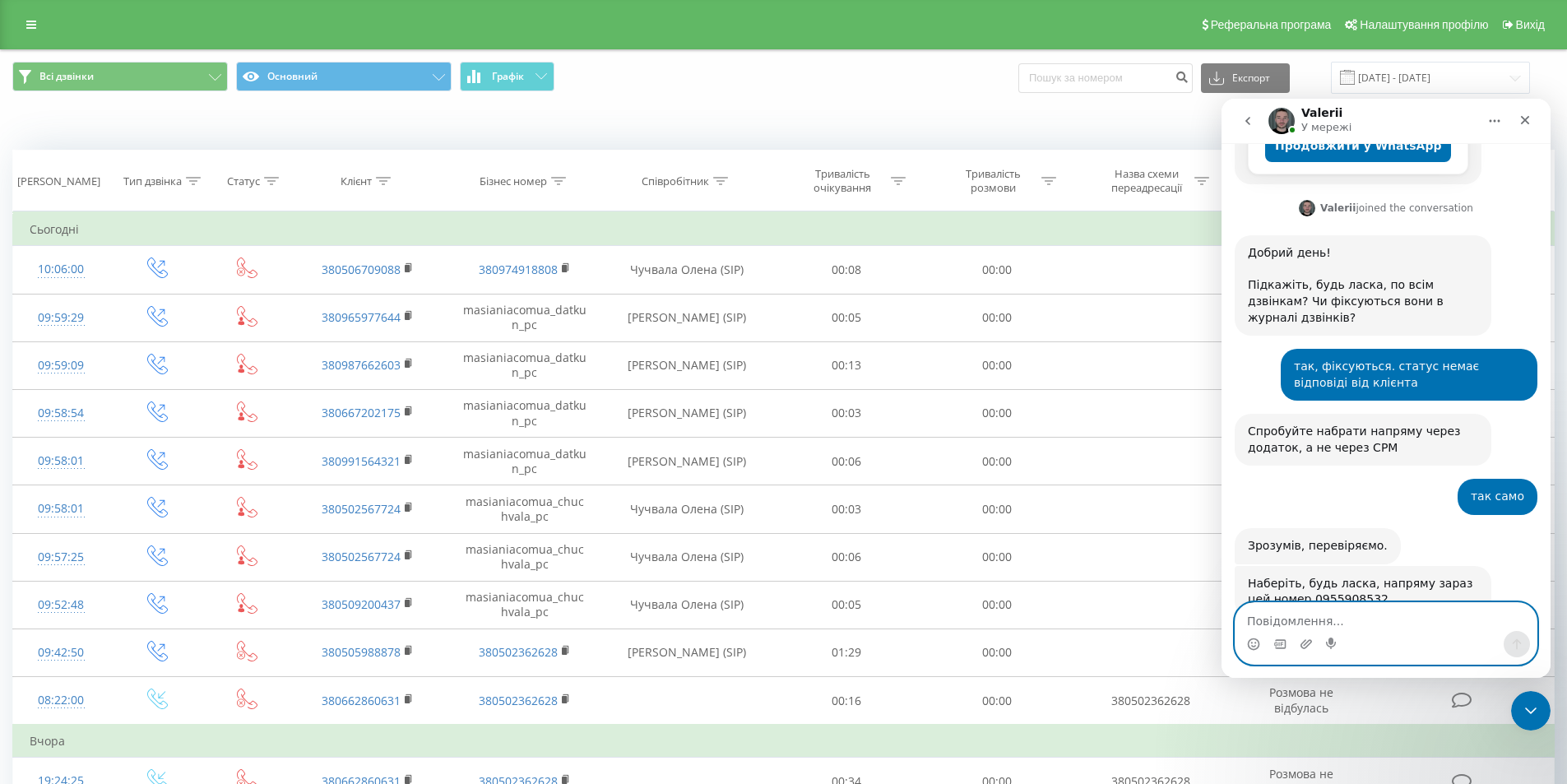
click at [1316, 623] on textarea "Повідомлення..." at bounding box center [1386, 616] width 301 height 28
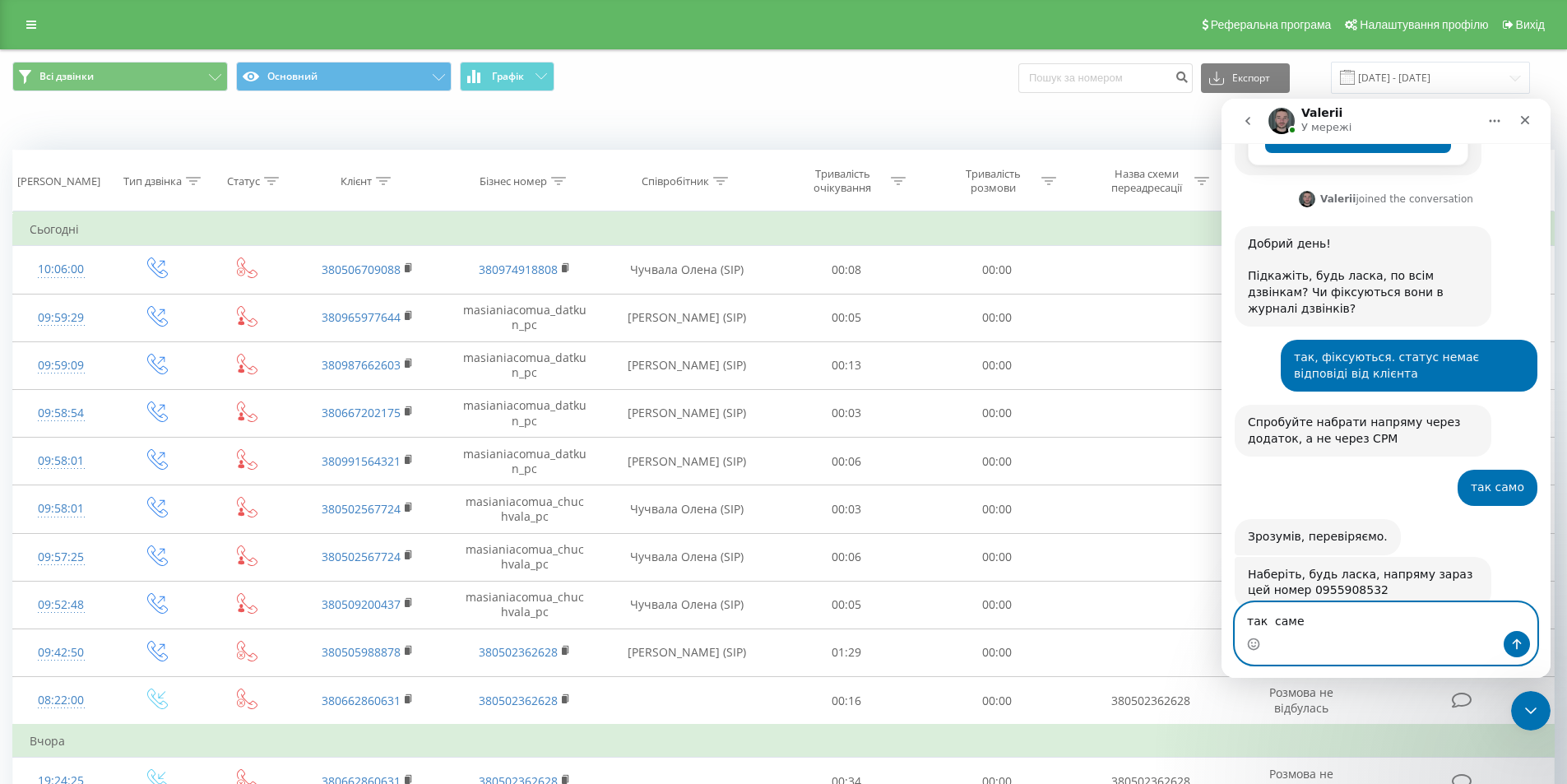
scroll to position [480, 0]
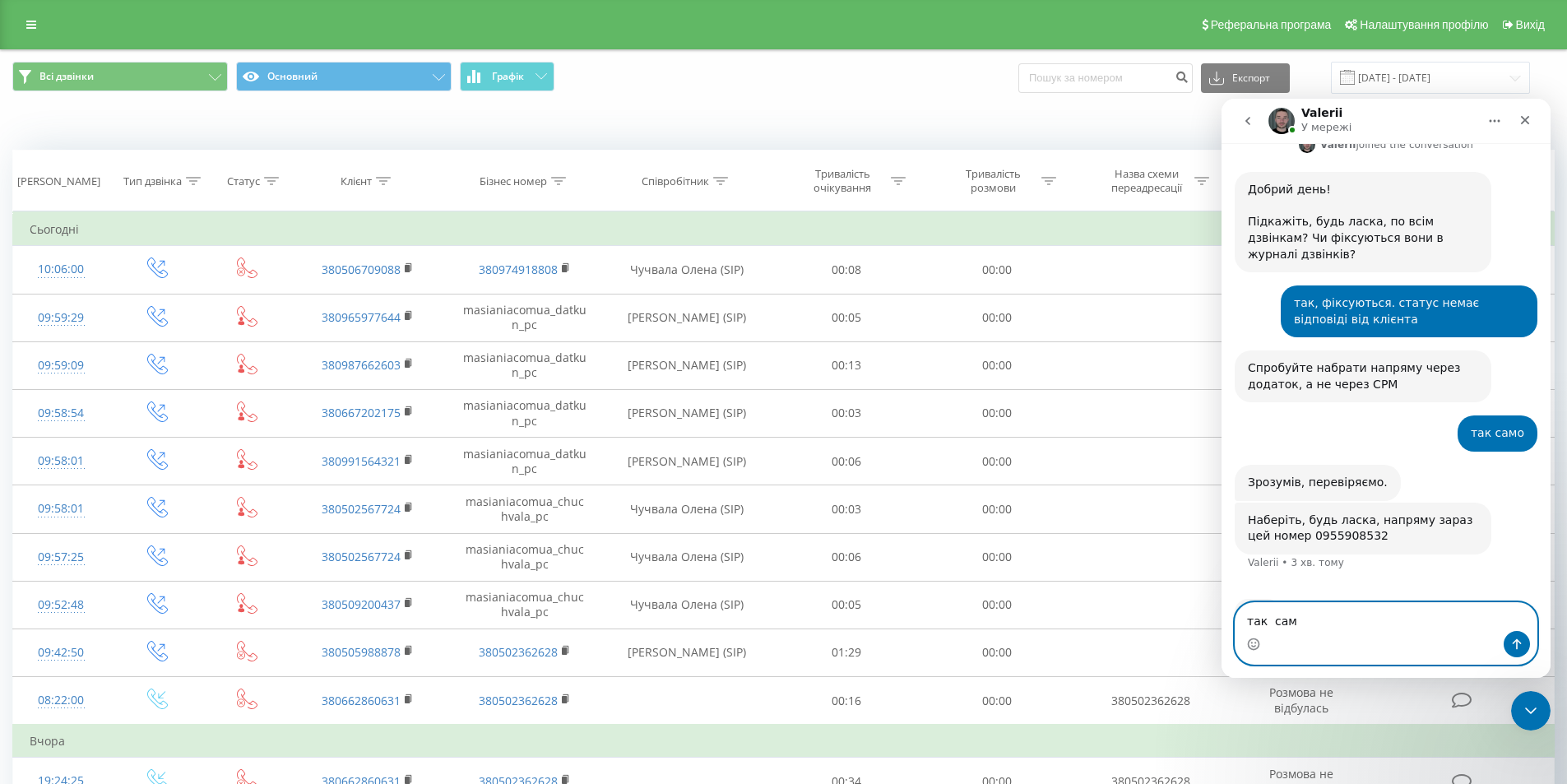
type textarea "так само"
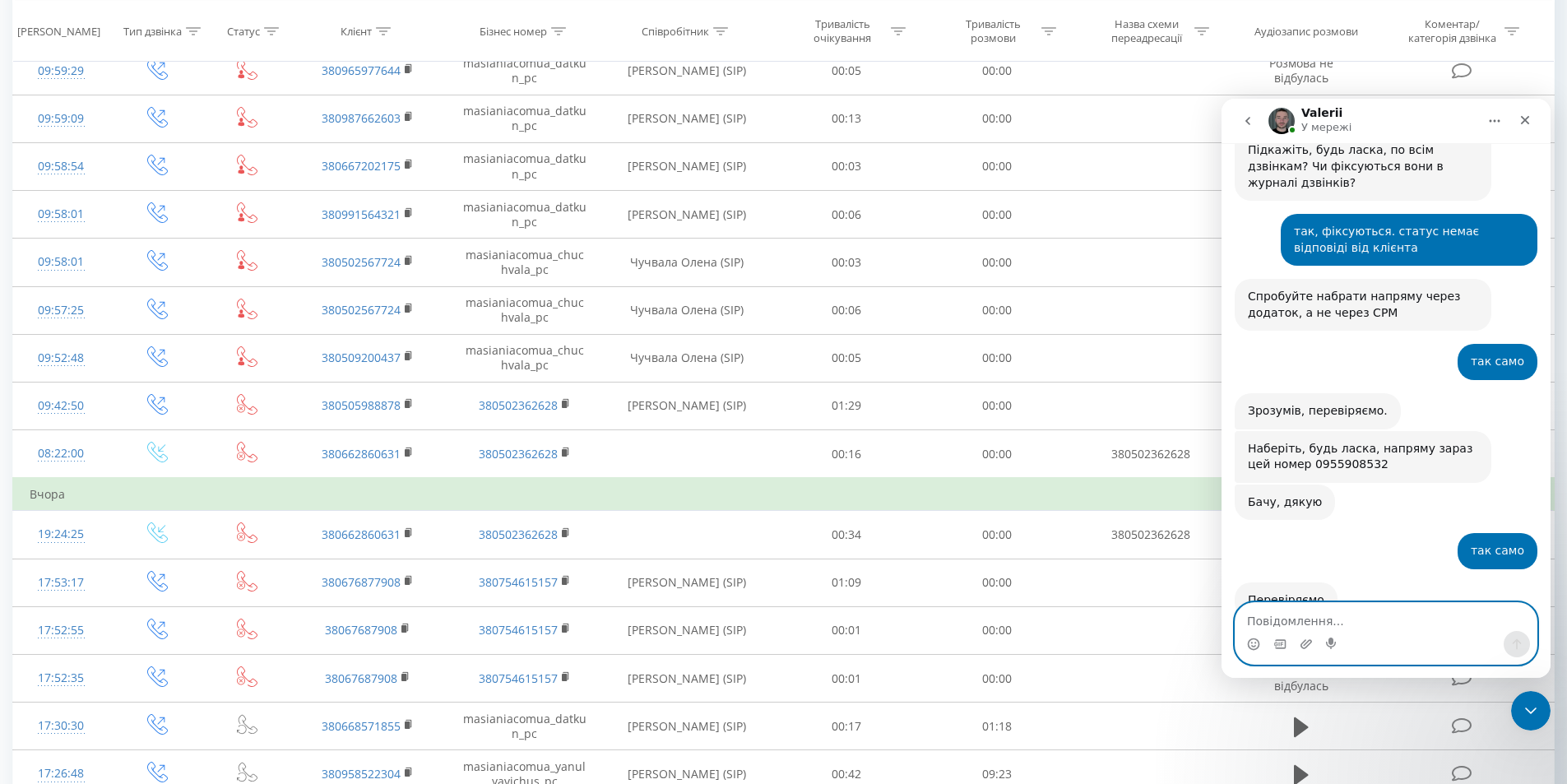
scroll to position [329, 0]
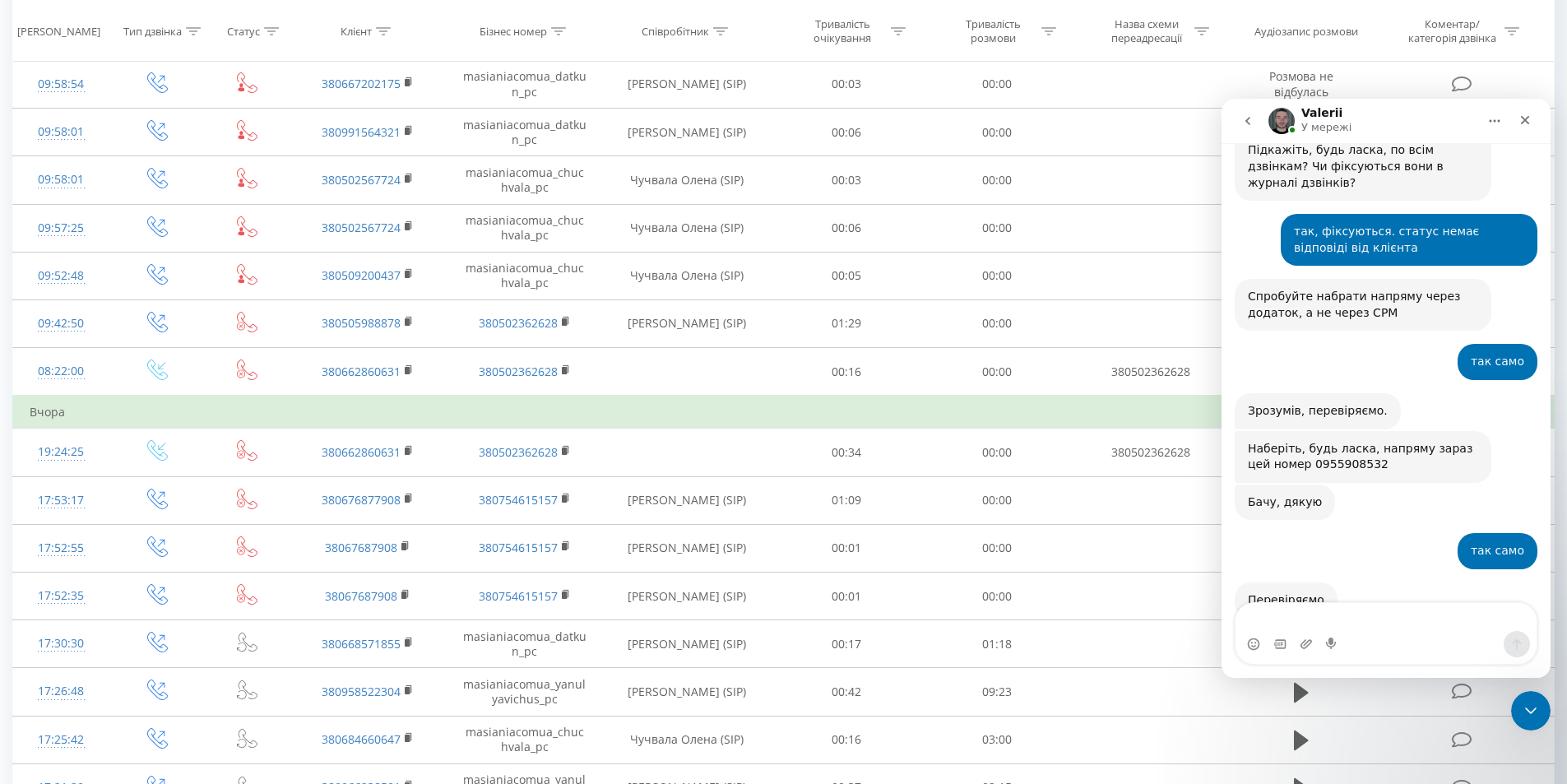
click at [1359, 582] on div "Перевіряємо Valerii • 13 хв. тому" at bounding box center [1386, 618] width 303 height 73
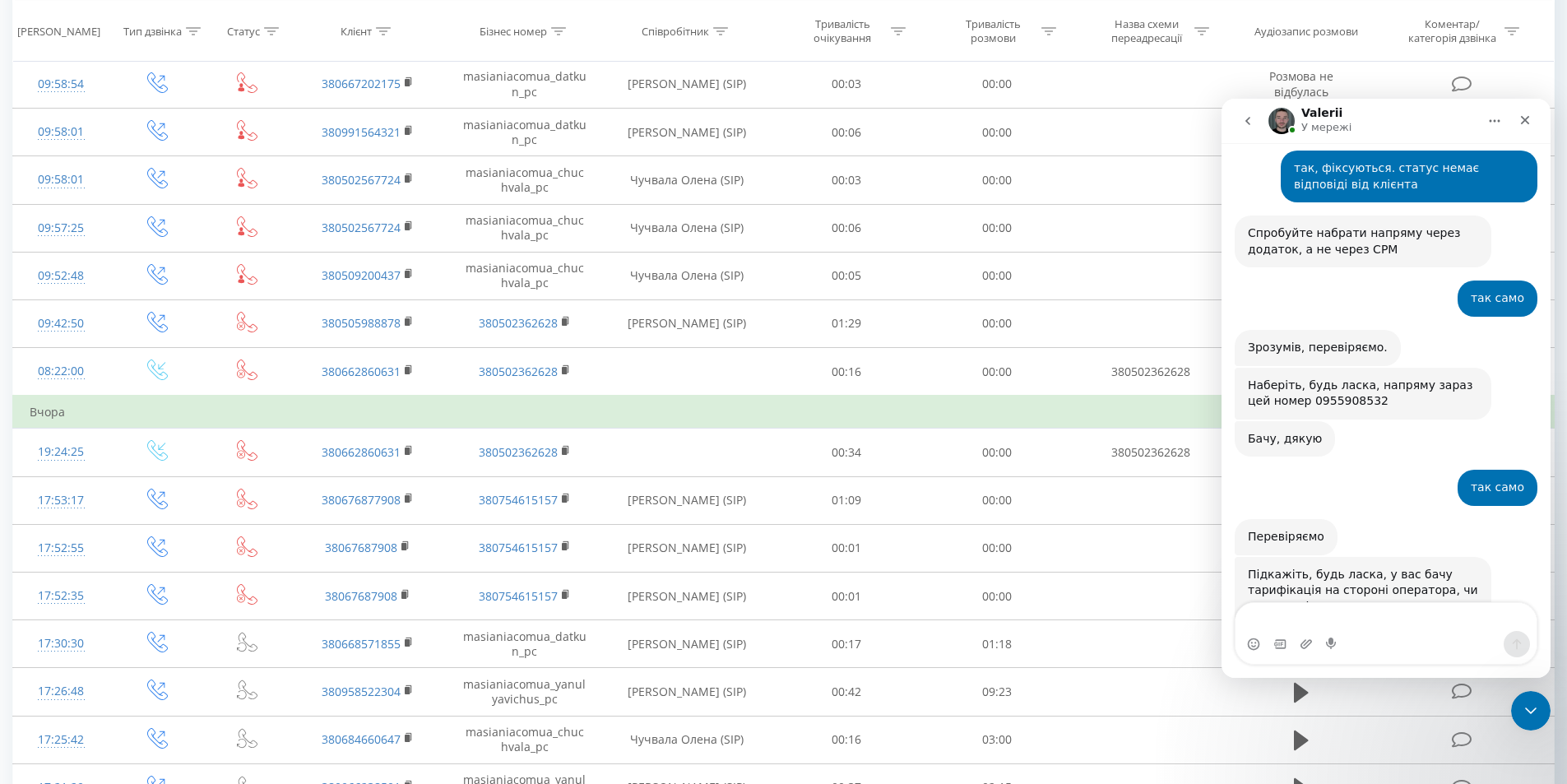
scroll to position [638, 0]
